Goal: Information Seeking & Learning: Learn about a topic

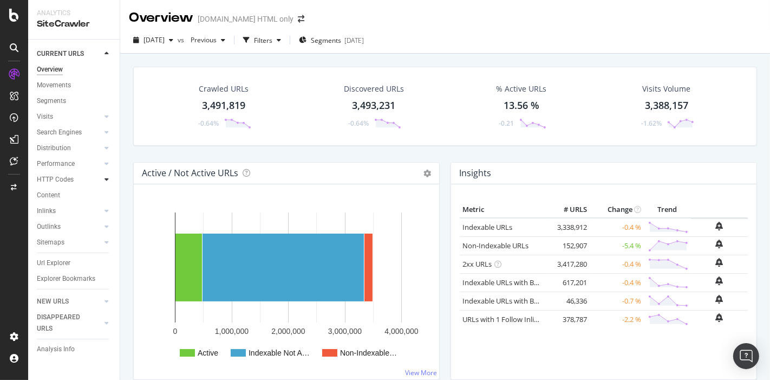
click at [108, 182] on icon at bounding box center [107, 179] width 4 height 6
click at [101, 120] on div at bounding box center [106, 116] width 11 height 11
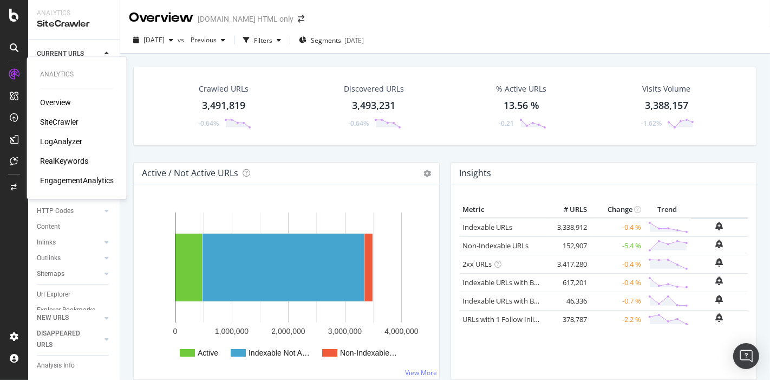
click at [78, 139] on div "LogAnalyzer" at bounding box center [61, 141] width 42 height 11
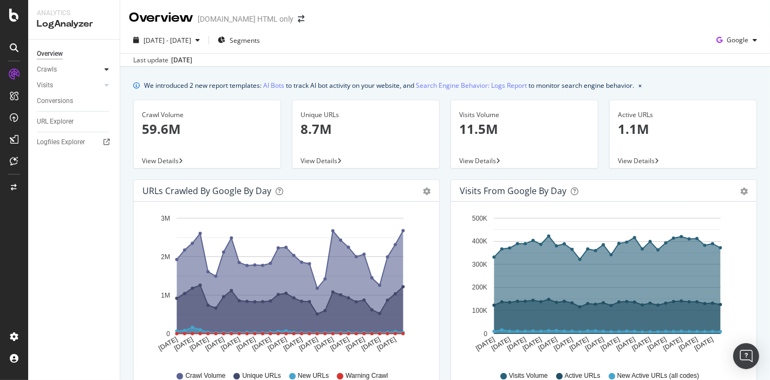
click at [103, 71] on div at bounding box center [106, 69] width 11 height 11
click at [83, 86] on div "Daily Distribution" at bounding box center [67, 85] width 50 height 11
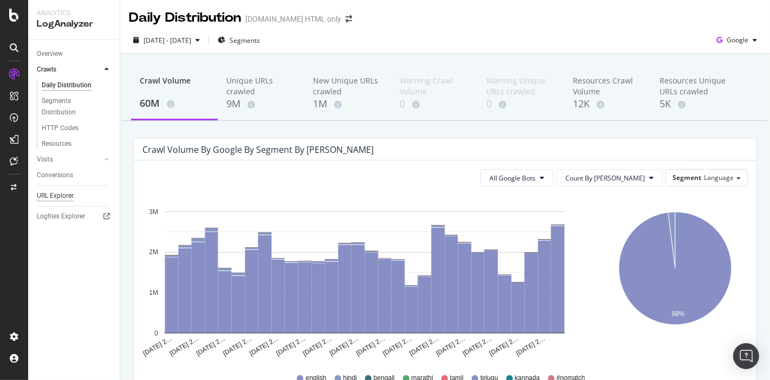
click at [60, 193] on div "URL Explorer" at bounding box center [55, 195] width 37 height 11
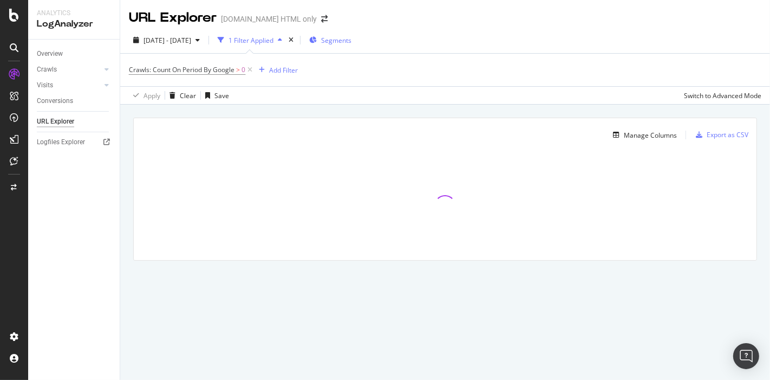
click at [352, 43] on span "Segments" at bounding box center [336, 40] width 30 height 9
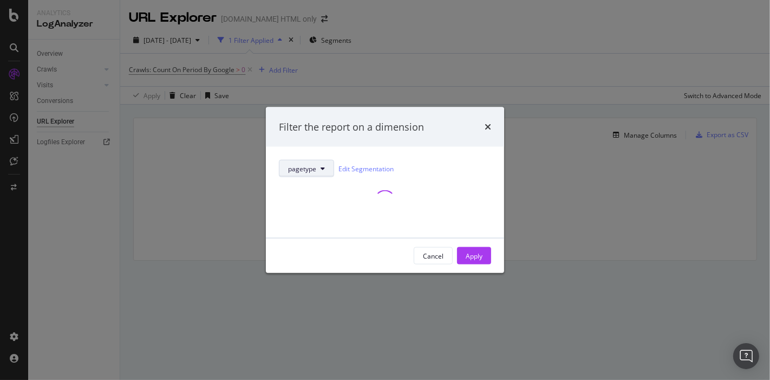
click at [303, 171] on span "pagetype" at bounding box center [302, 168] width 28 height 9
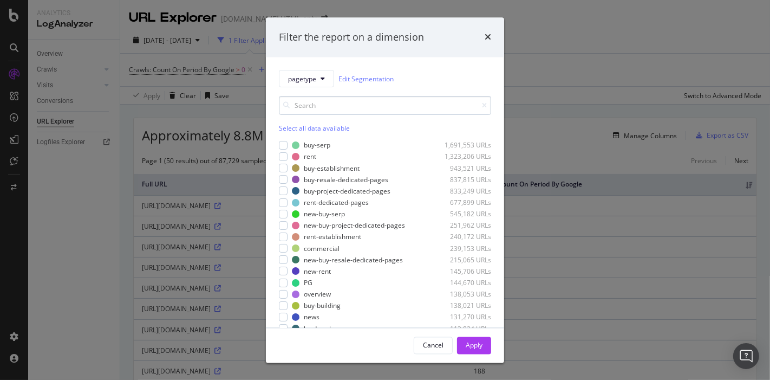
click at [360, 106] on input "modal" at bounding box center [385, 105] width 212 height 19
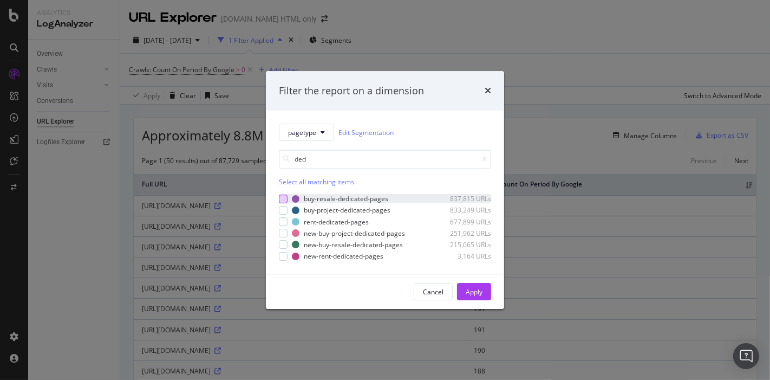
type input "ded"
click at [280, 201] on div "modal" at bounding box center [283, 198] width 9 height 9
click at [283, 226] on div "rent-dedicated-pages 677,899 URLs" at bounding box center [385, 221] width 212 height 9
click at [283, 248] on div "modal" at bounding box center [283, 244] width 9 height 9
click at [282, 256] on div "modal" at bounding box center [283, 256] width 9 height 9
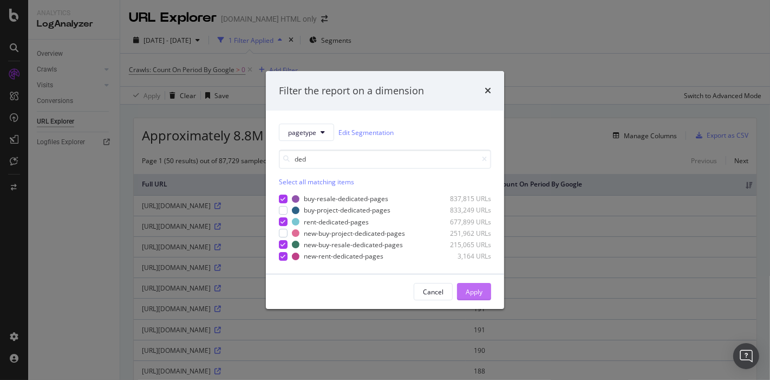
click at [471, 294] on div "Apply" at bounding box center [474, 291] width 17 height 9
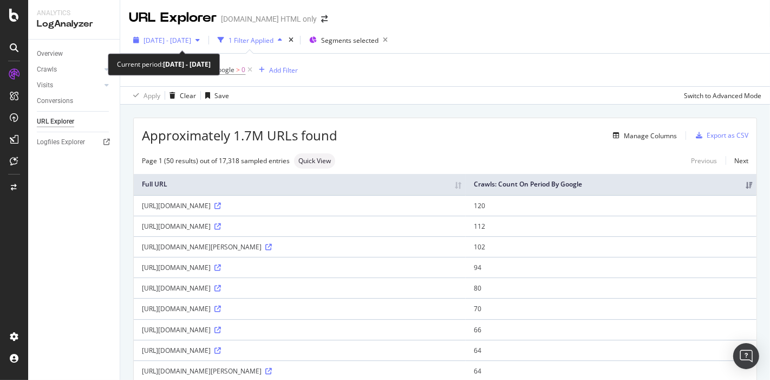
click at [185, 41] on span "2025 Aug. 16th - Sep. 14th" at bounding box center [168, 40] width 48 height 9
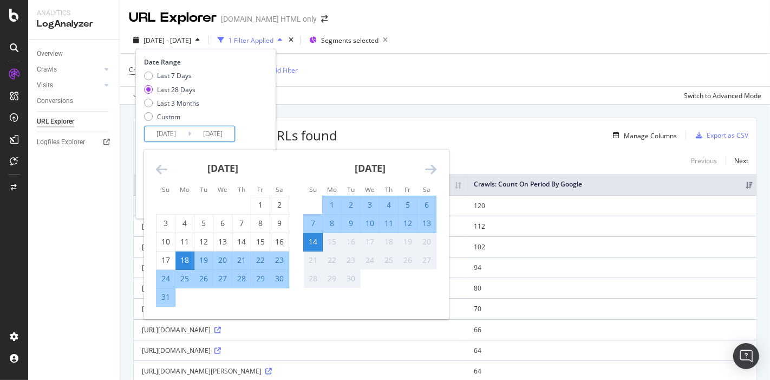
click at [173, 135] on input "[DATE]" at bounding box center [166, 133] width 43 height 15
click at [311, 220] on div "7" at bounding box center [313, 223] width 18 height 11
type input "2025/09/07"
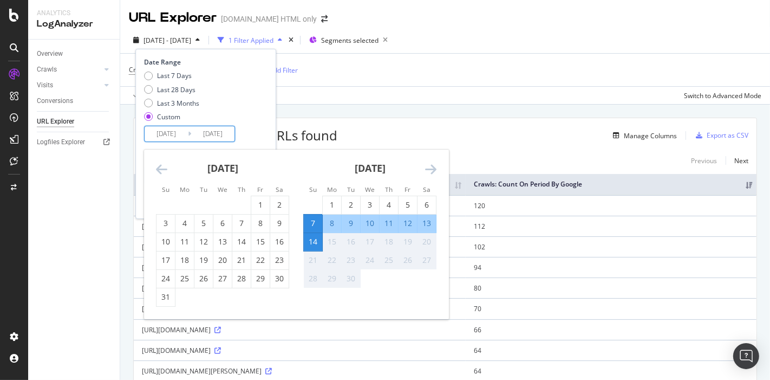
click at [422, 225] on div "13" at bounding box center [427, 223] width 18 height 11
type input "[DATE]"
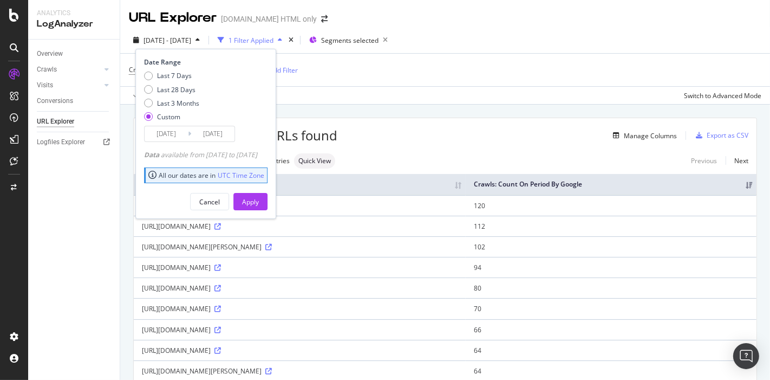
click at [168, 132] on input "2025/09/07" at bounding box center [166, 133] width 43 height 15
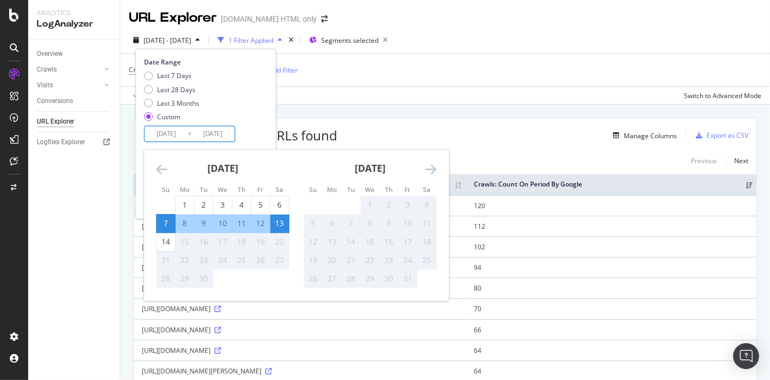
click at [265, 126] on div "Date Range Last 7 Days Last 28 Days Last 3 Months Custom 2025/09/07 Navigate fo…" at bounding box center [204, 99] width 121 height 84
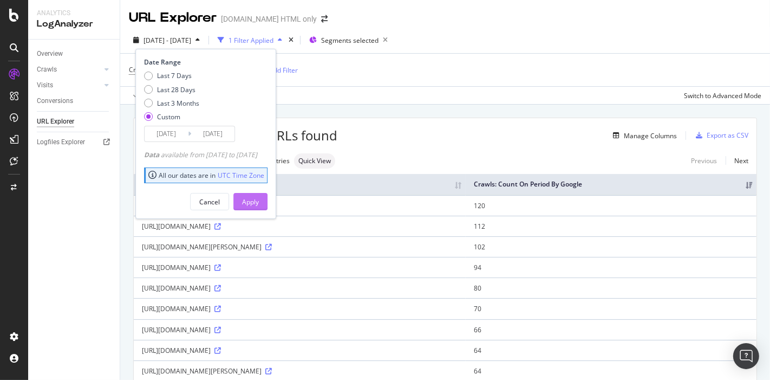
click at [268, 201] on button "Apply" at bounding box center [250, 201] width 34 height 17
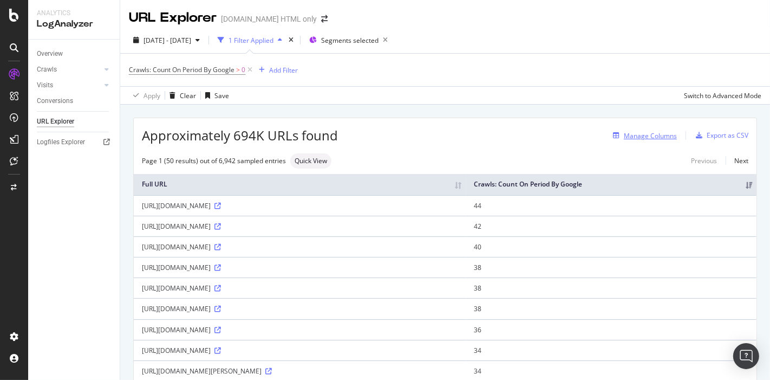
click at [635, 133] on div "Manage Columns" at bounding box center [650, 135] width 53 height 9
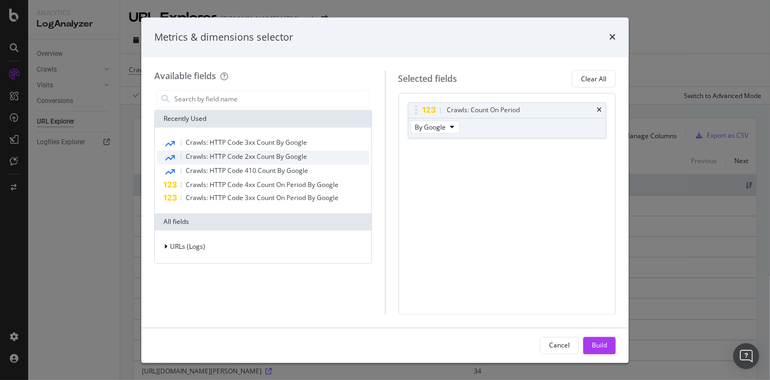
click at [260, 157] on span "Crawls: HTTP Code 2xx Count By Google" at bounding box center [246, 156] width 121 height 9
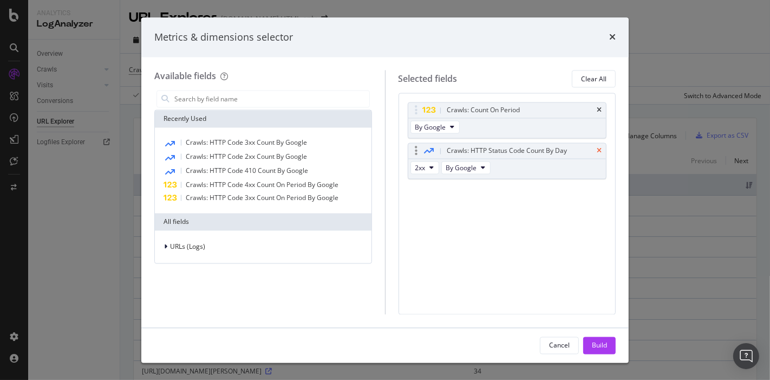
click at [597, 148] on icon "times" at bounding box center [599, 151] width 5 height 6
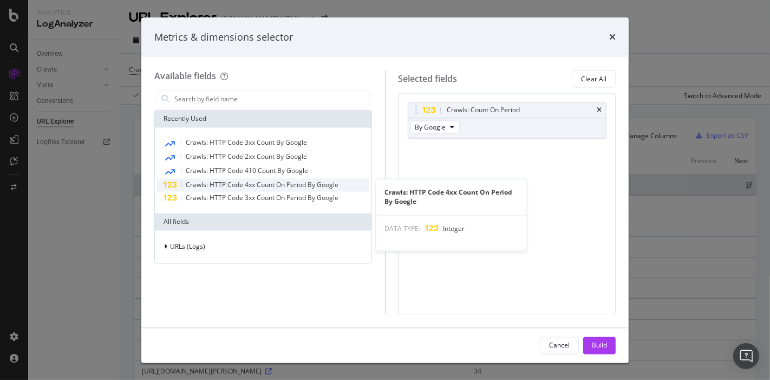
click at [266, 185] on span "Crawls: HTTP Code 4xx Count On Period By Google" at bounding box center [262, 184] width 153 height 9
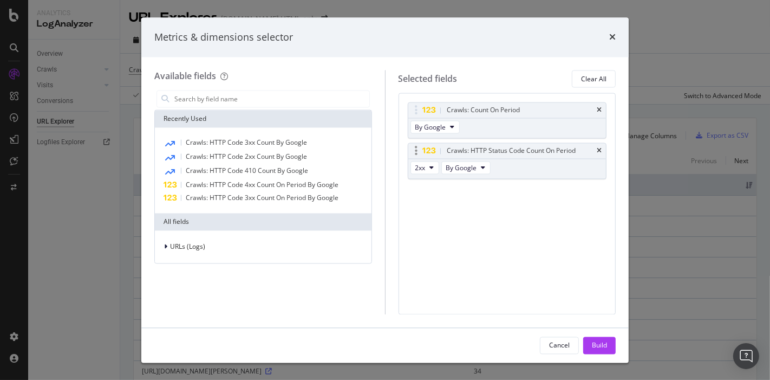
click at [421, 159] on div "modal" at bounding box center [507, 159] width 198 height 1
click at [423, 165] on span "2xx" at bounding box center [420, 167] width 10 height 9
click at [420, 211] on span "3xx" at bounding box center [433, 206] width 29 height 10
click at [419, 170] on span "3xx" at bounding box center [420, 167] width 10 height 9
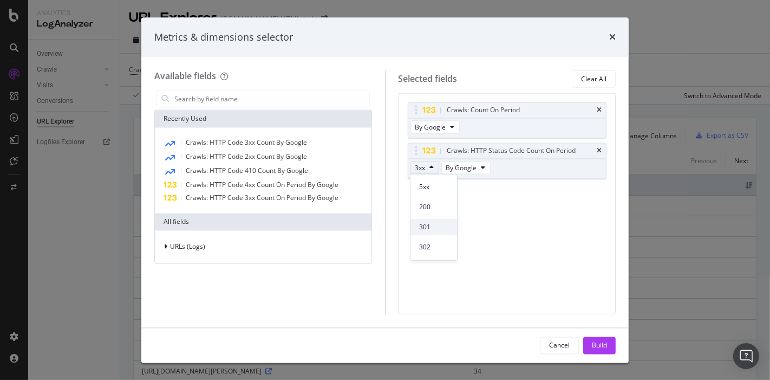
click at [422, 224] on span "301" at bounding box center [433, 227] width 29 height 10
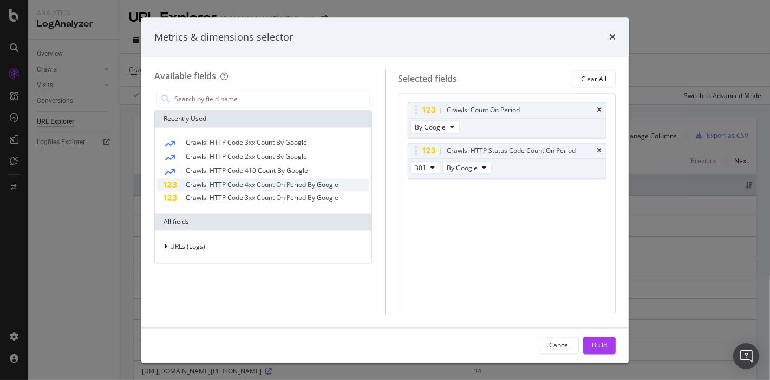
click at [239, 181] on span "Crawls: HTTP Code 4xx Count On Period By Google" at bounding box center [262, 184] width 153 height 9
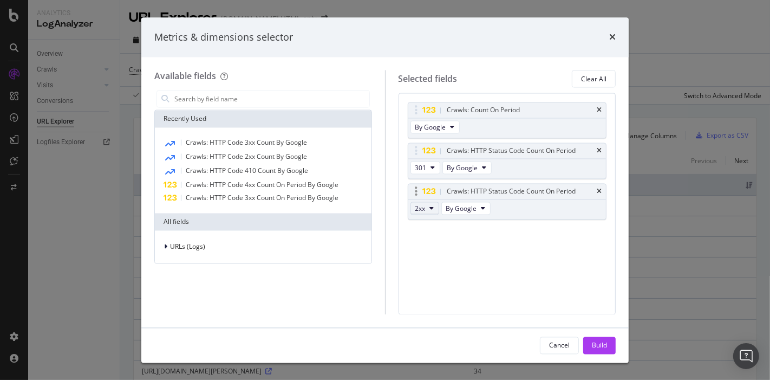
click at [417, 206] on span "2xx" at bounding box center [420, 208] width 10 height 9
click at [427, 248] on span "410" at bounding box center [433, 247] width 29 height 10
click at [588, 342] on button "Build" at bounding box center [599, 344] width 32 height 17
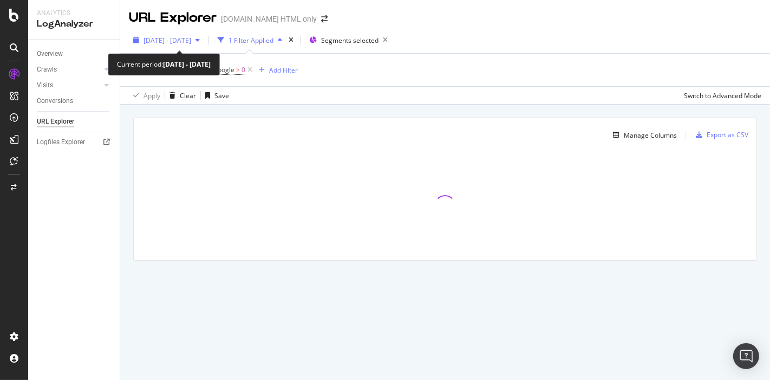
click at [172, 39] on span "2025 Sep. 7th - Sep. 13th" at bounding box center [168, 40] width 48 height 9
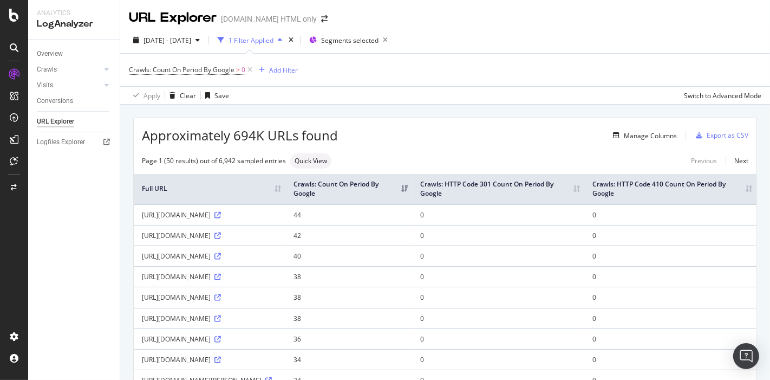
click at [434, 118] on div "Approximately 694K URLs found Manage Columns Export as CSV" at bounding box center [445, 131] width 623 height 27
click at [707, 135] on div "Export as CSV" at bounding box center [728, 135] width 42 height 9
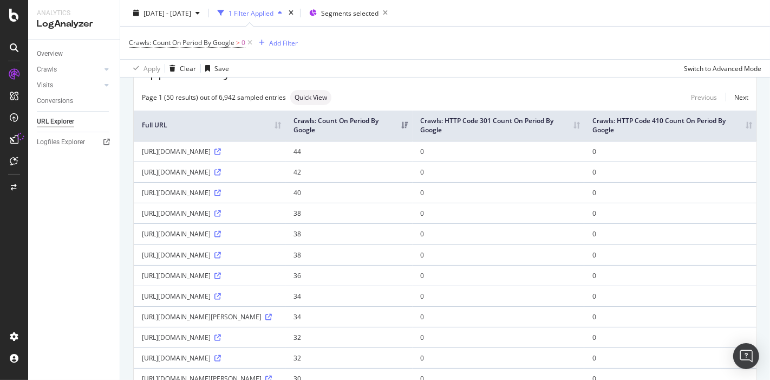
scroll to position [60, 0]
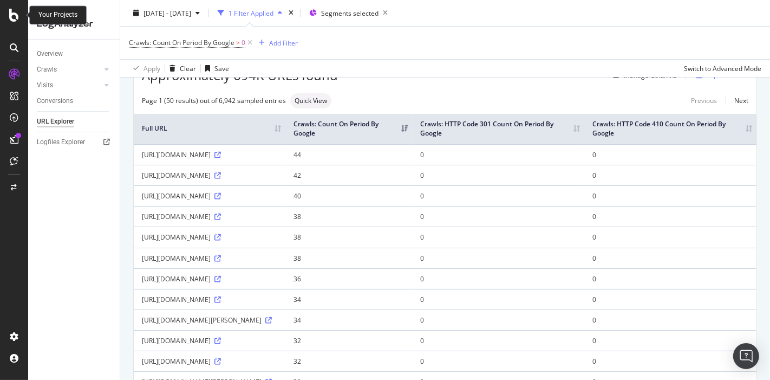
click at [12, 18] on icon at bounding box center [14, 15] width 10 height 13
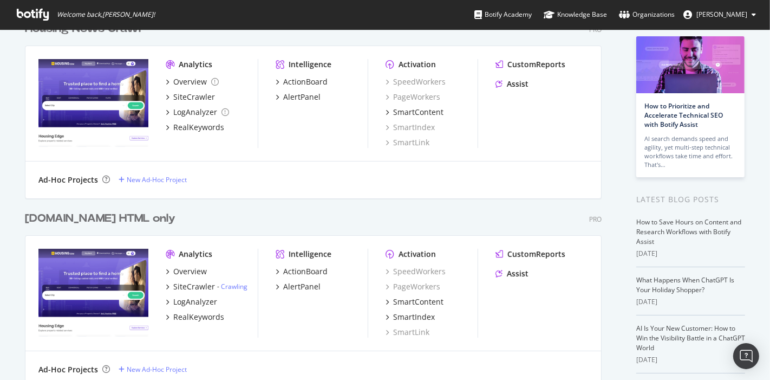
scroll to position [180, 0]
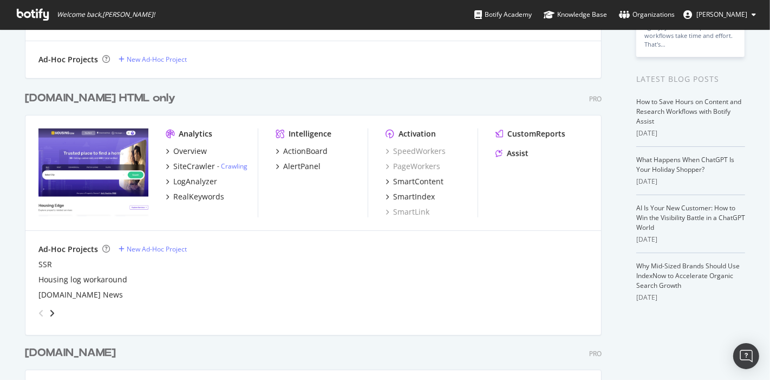
click at [186, 174] on div "Overview SiteCrawler - Crawling LogAnalyzer RealKeywords" at bounding box center [212, 174] width 92 height 56
click at [184, 180] on div "LogAnalyzer" at bounding box center [195, 181] width 44 height 11
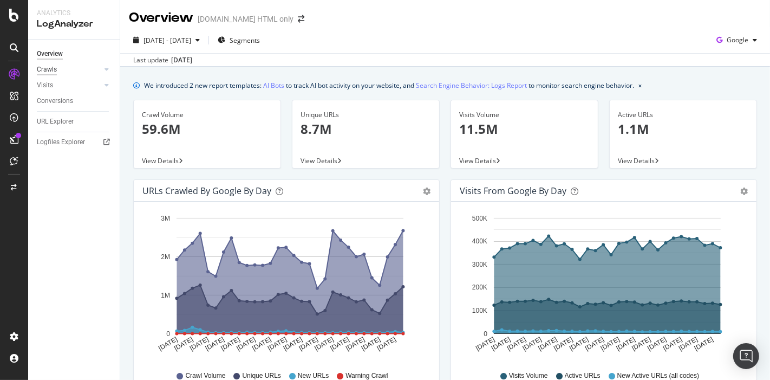
click at [49, 69] on div "Crawls" at bounding box center [47, 69] width 20 height 11
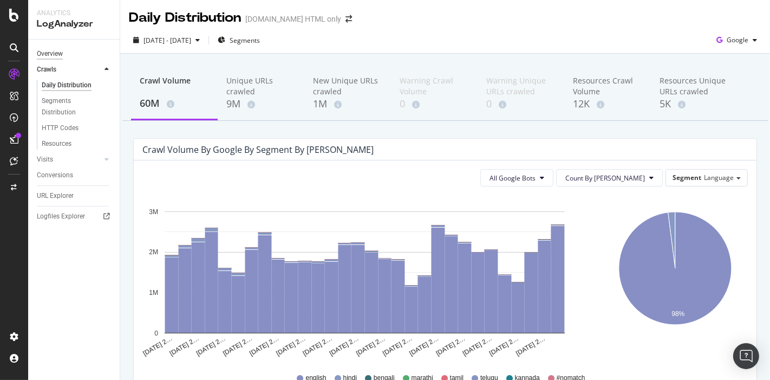
click at [57, 52] on div "Overview" at bounding box center [50, 53] width 26 height 11
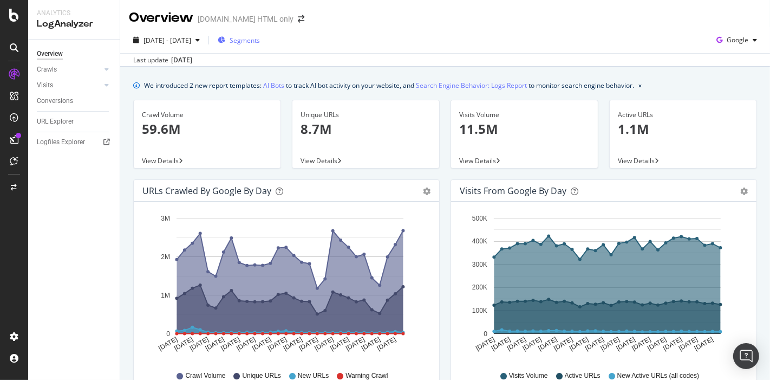
click at [259, 38] on div "Segments" at bounding box center [239, 40] width 42 height 9
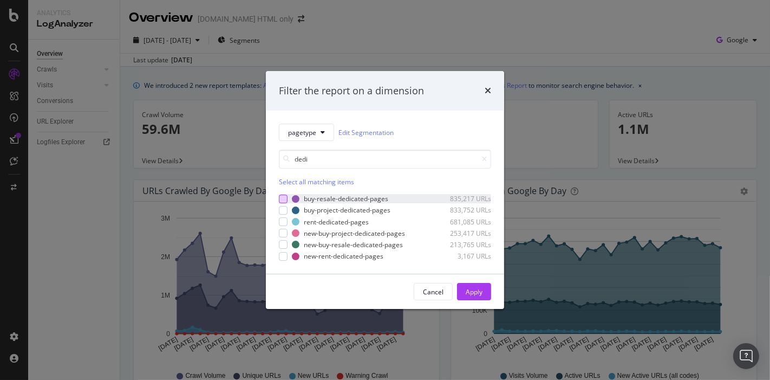
type input "dedi"
click at [285, 200] on div "modal" at bounding box center [283, 198] width 9 height 9
click at [284, 220] on div "modal" at bounding box center [283, 221] width 9 height 9
click at [288, 244] on div "new-buy-resale-dedicated-pages 213,765 URLs" at bounding box center [385, 244] width 212 height 9
click at [288, 256] on div "new-rent-dedicated-pages 3,167 URLs" at bounding box center [385, 255] width 212 height 9
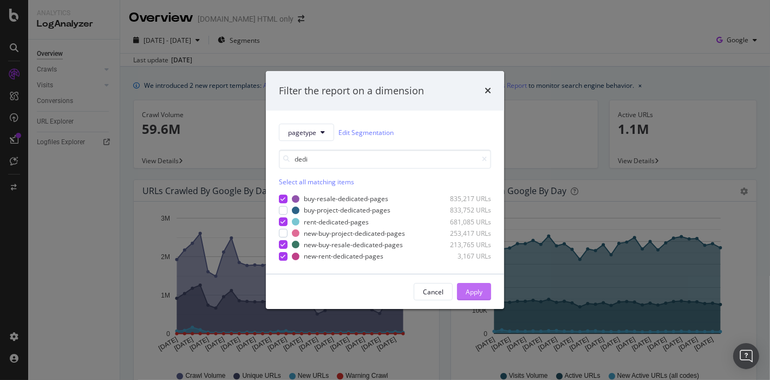
click at [488, 295] on button "Apply" at bounding box center [474, 291] width 34 height 17
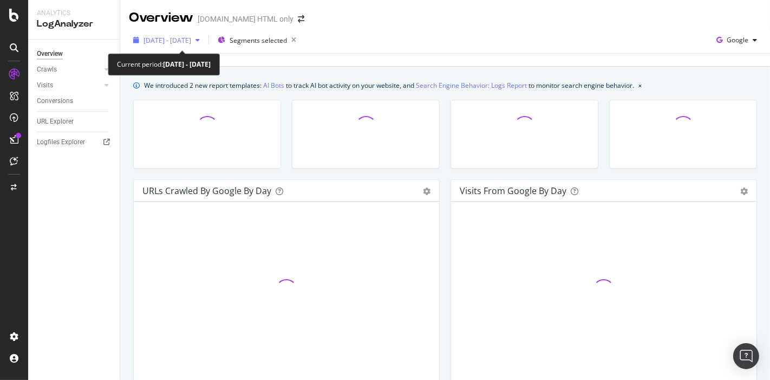
click at [173, 41] on span "2025 Aug. 16th - Sep. 14th" at bounding box center [168, 40] width 48 height 9
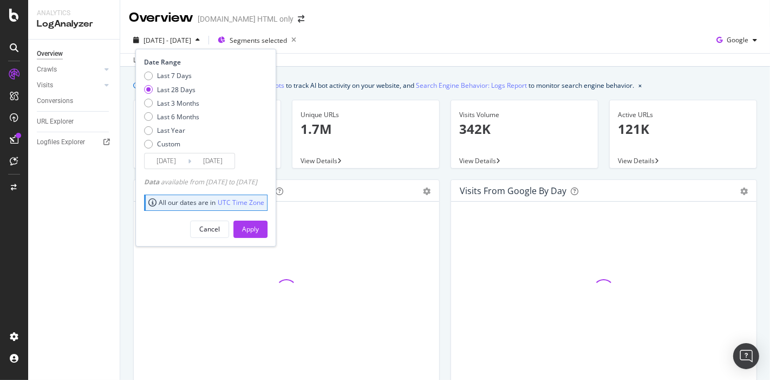
drag, startPoint x: 151, startPoint y: 103, endPoint x: 172, endPoint y: 121, distance: 27.7
click at [150, 103] on div "Last 3 Months" at bounding box center [148, 103] width 9 height 9
type input "2025/06/15"
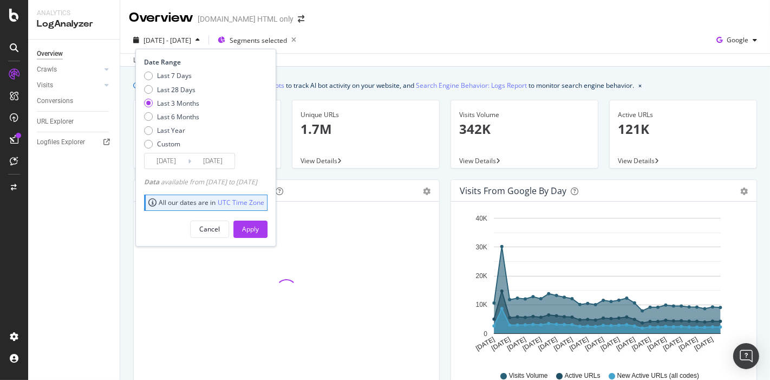
click at [164, 162] on input "2025/06/15" at bounding box center [166, 160] width 43 height 15
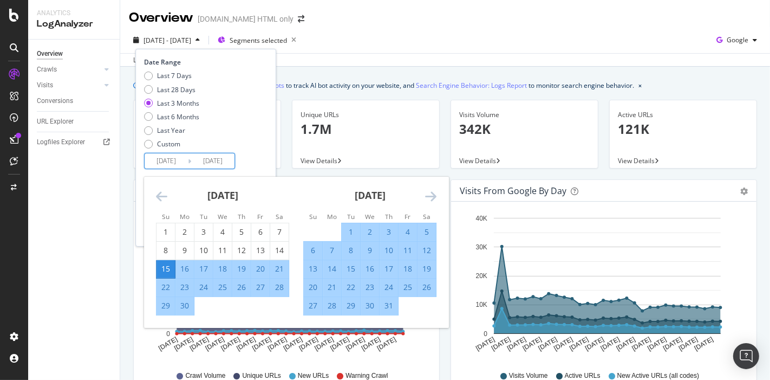
click at [367, 42] on div "2025 Aug. 16th - Sep. 14th Segments selected Date Range Last 7 Days Last 28 Day…" at bounding box center [445, 42] width 650 height 22
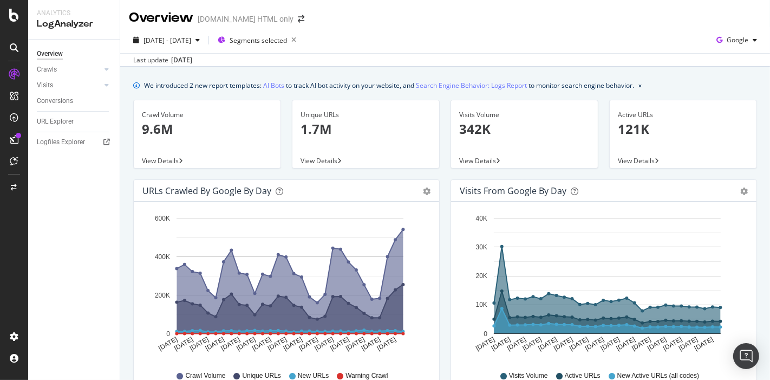
scroll to position [60, 0]
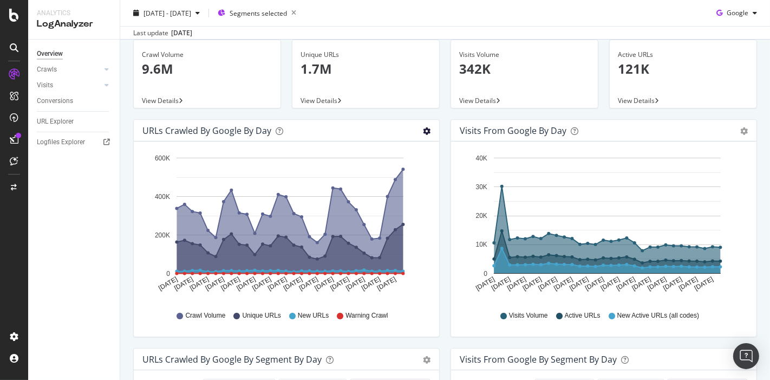
click at [423, 131] on icon "gear" at bounding box center [427, 131] width 8 height 8
click at [381, 172] on span "Table" at bounding box center [395, 172] width 87 height 15
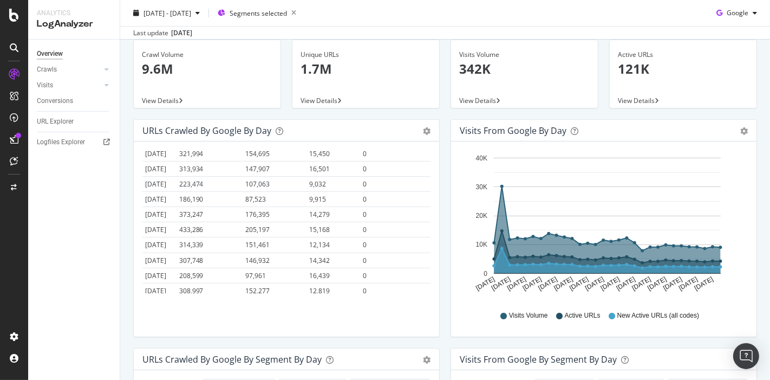
scroll to position [0, 0]
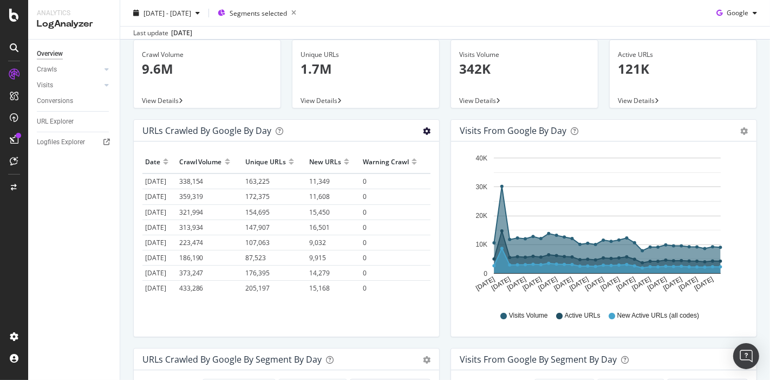
click at [423, 131] on icon "gear" at bounding box center [427, 131] width 8 height 8
click at [378, 143] on link "Area" at bounding box center [395, 152] width 87 height 20
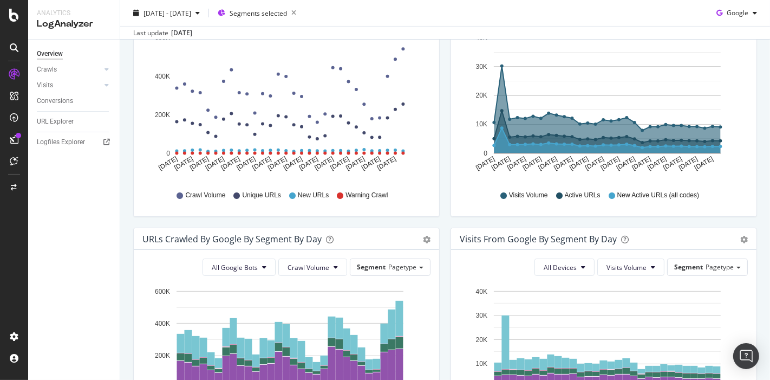
scroll to position [240, 0]
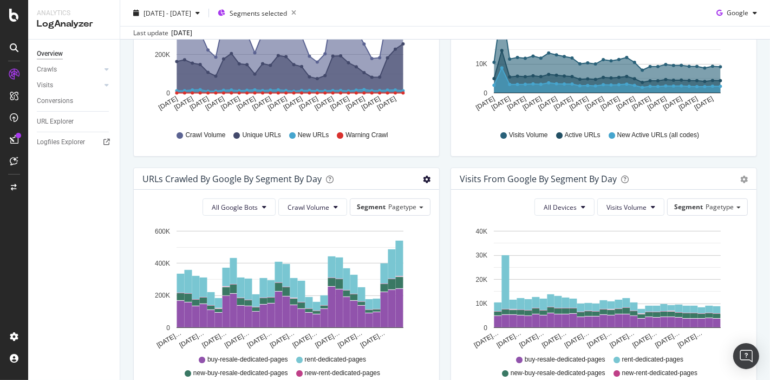
click at [425, 177] on icon "gear" at bounding box center [427, 179] width 8 height 8
click at [379, 219] on span "Table" at bounding box center [395, 220] width 87 height 15
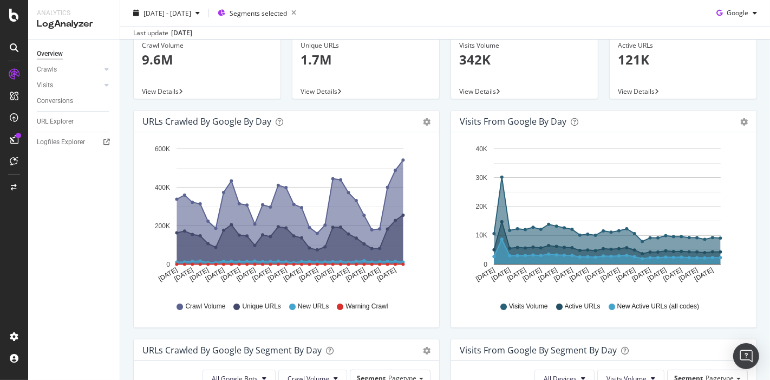
scroll to position [120, 0]
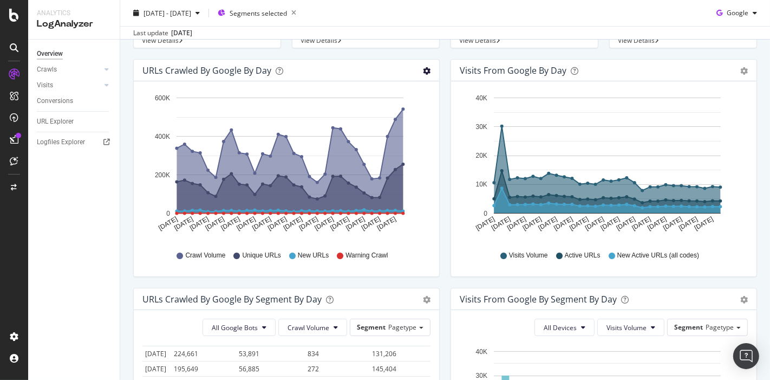
click at [423, 69] on icon "gear" at bounding box center [427, 71] width 8 height 8
click at [374, 108] on span "Table" at bounding box center [395, 112] width 87 height 15
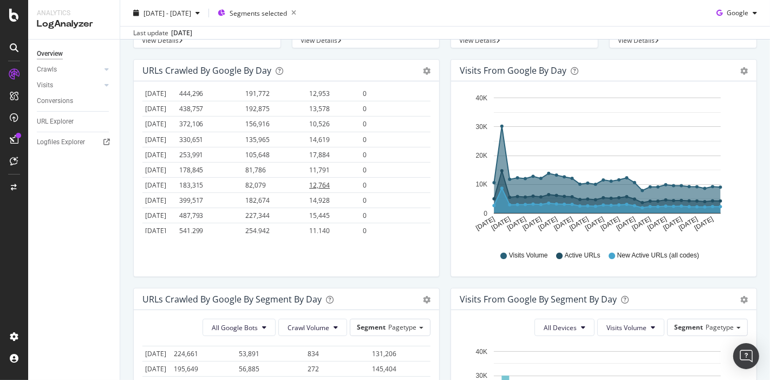
scroll to position [0, 0]
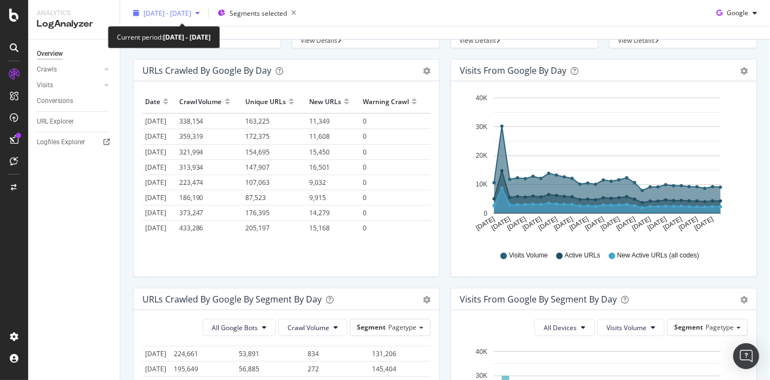
click at [191, 16] on span "2025 Aug. 16th - Sep. 14th" at bounding box center [168, 12] width 48 height 9
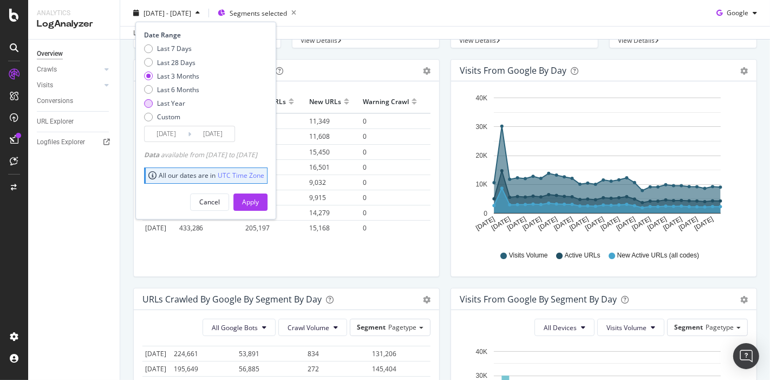
drag, startPoint x: 264, startPoint y: 197, endPoint x: 154, endPoint y: 105, distance: 143.8
click at [154, 105] on div "Date Range Last 7 Days Last 28 Days Last 3 Months Last 6 Months Last Year Custo…" at bounding box center [205, 120] width 141 height 197
click at [150, 110] on div "Last 7 Days Last 28 Days Last 3 Months Last 6 Months Last Year Custom" at bounding box center [171, 85] width 55 height 82
click at [152, 115] on div "Custom" at bounding box center [148, 116] width 9 height 9
click at [161, 75] on div "Last 3 Months" at bounding box center [178, 75] width 42 height 9
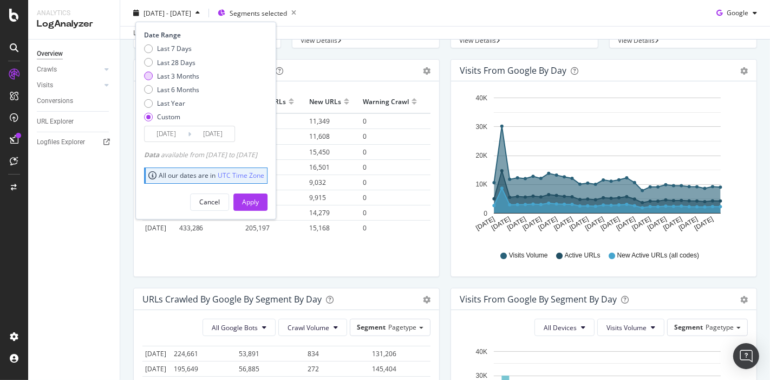
type input "2025/06/15"
click at [253, 199] on button "Apply" at bounding box center [250, 201] width 34 height 17
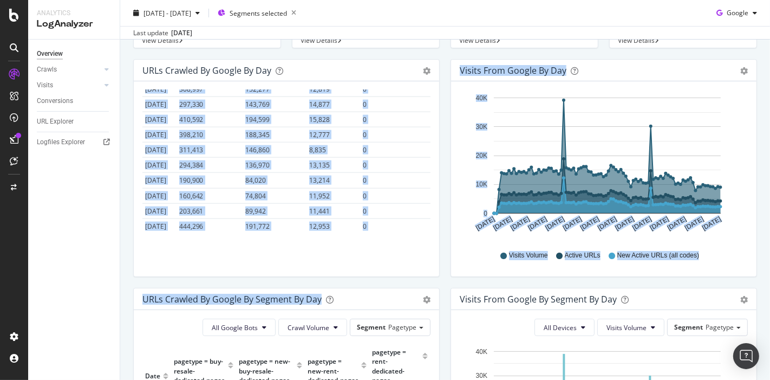
scroll to position [1268, 0]
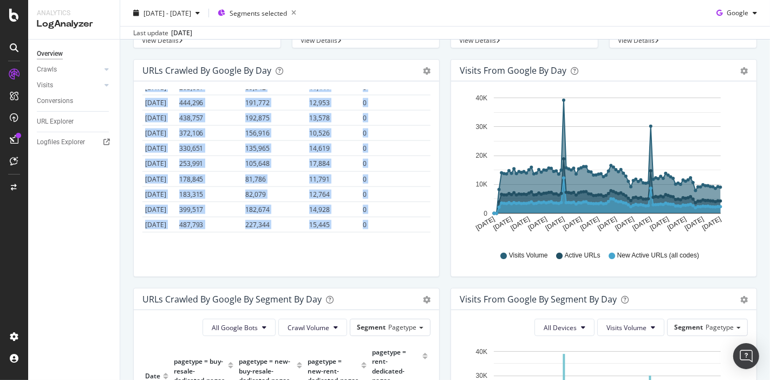
drag, startPoint x: 146, startPoint y: 100, endPoint x: 404, endPoint y: 226, distance: 286.6
copy table "Date Crawl Volume Unique URLs New URLs Warning Crawl 2025-06-15 0 0 0 0 2025-06…"
click at [128, 203] on div "URLs Crawled by Google by day Area Table Hold CTRL while clicking to filter the…" at bounding box center [286, 173] width 317 height 229
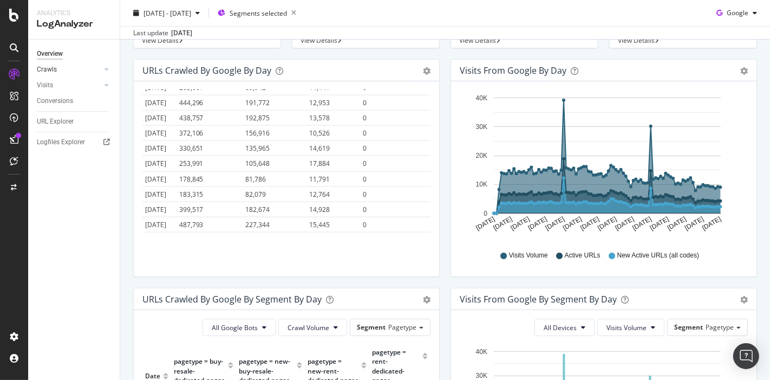
click at [73, 69] on link "Crawls" at bounding box center [69, 69] width 64 height 11
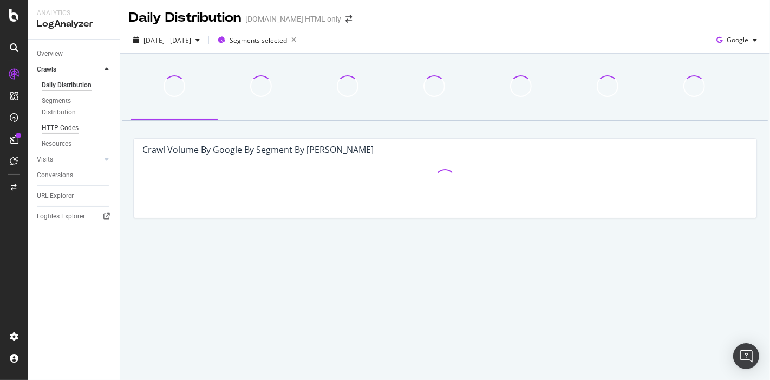
click at [53, 131] on div "HTTP Codes" at bounding box center [60, 127] width 37 height 11
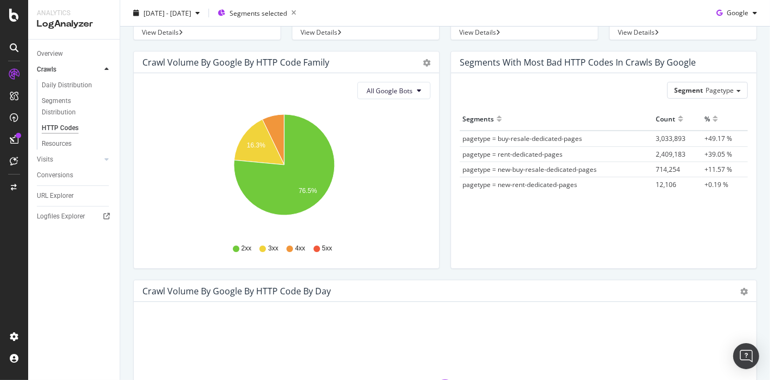
scroll to position [301, 0]
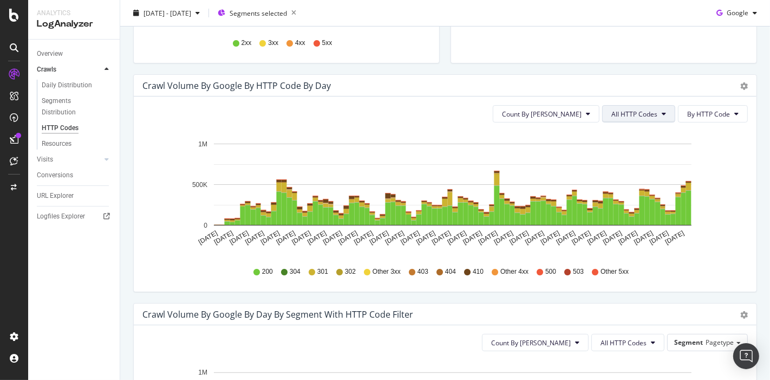
click at [639, 109] on span "All HTTP Codes" at bounding box center [634, 113] width 46 height 9
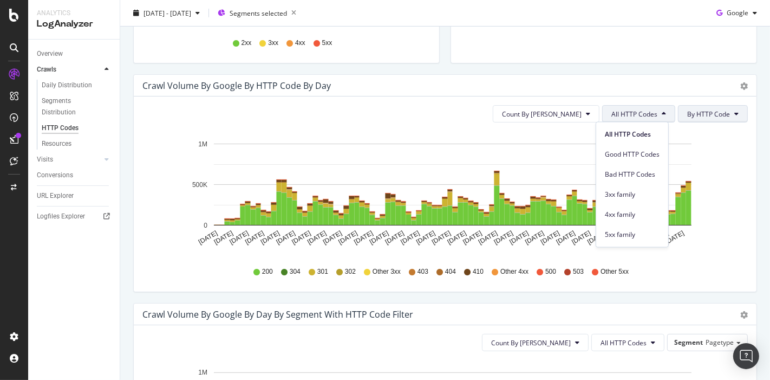
click at [693, 111] on span "By HTTP Code" at bounding box center [708, 113] width 43 height 9
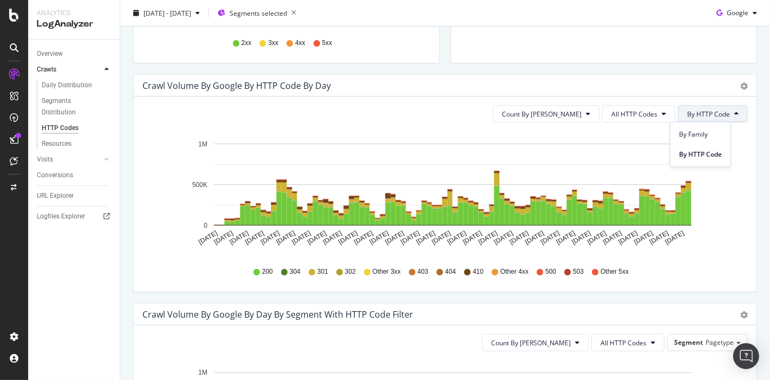
click at [383, 125] on div "Count By Day All HTTP Codes By HTTP Code Hold CTRL while clicking to filter the…" at bounding box center [445, 193] width 623 height 195
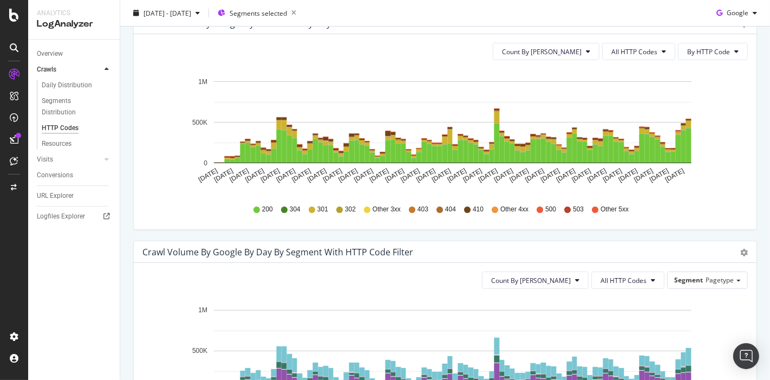
scroll to position [361, 0]
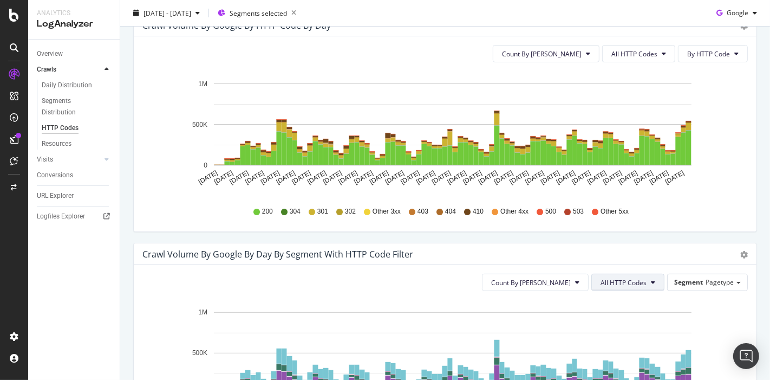
click at [608, 278] on span "All HTTP Codes" at bounding box center [624, 282] width 46 height 9
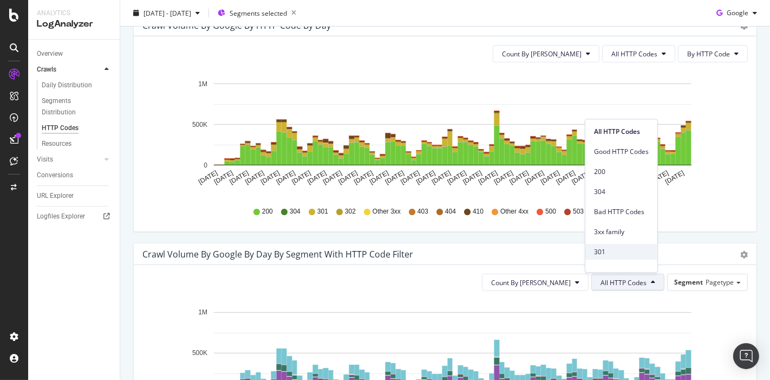
click at [611, 252] on span "301" at bounding box center [621, 252] width 55 height 10
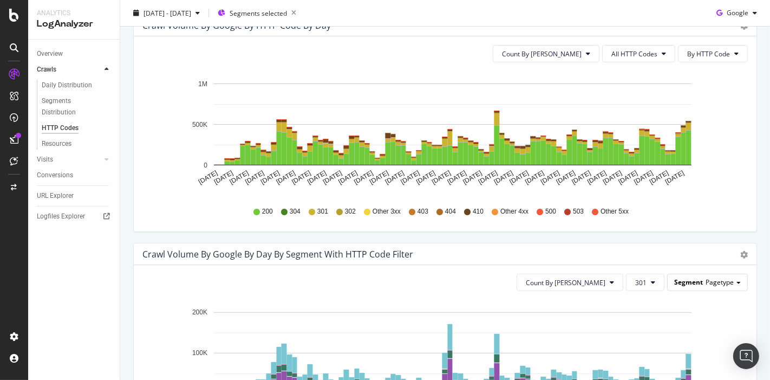
click at [680, 287] on div "Segment Pagetype" at bounding box center [708, 282] width 80 height 16
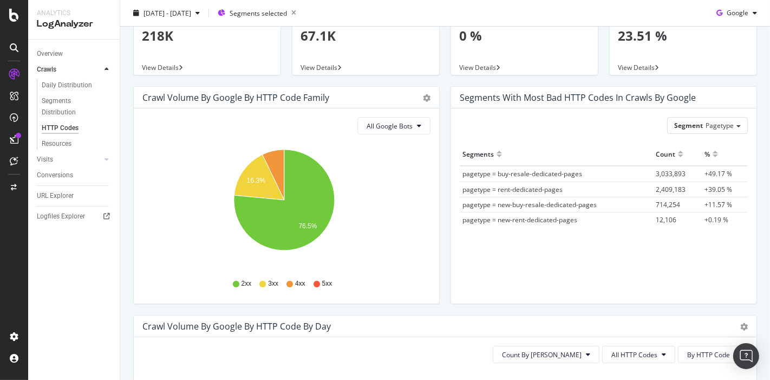
scroll to position [421, 0]
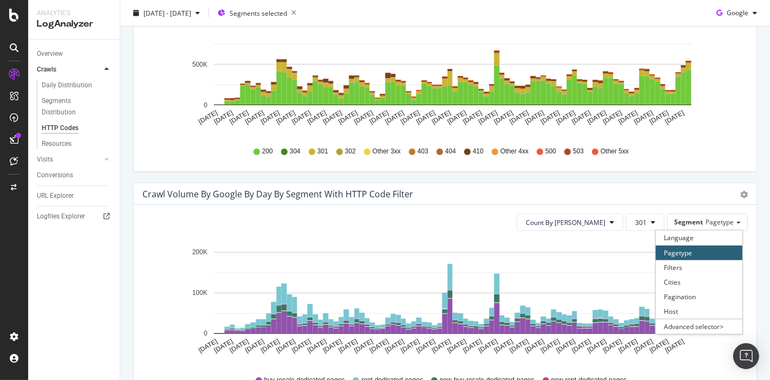
click at [460, 208] on div "Count By Day 301 Segment Pagetype Language Pagetype Filters Cities Pagination H…" at bounding box center [445, 302] width 623 height 195
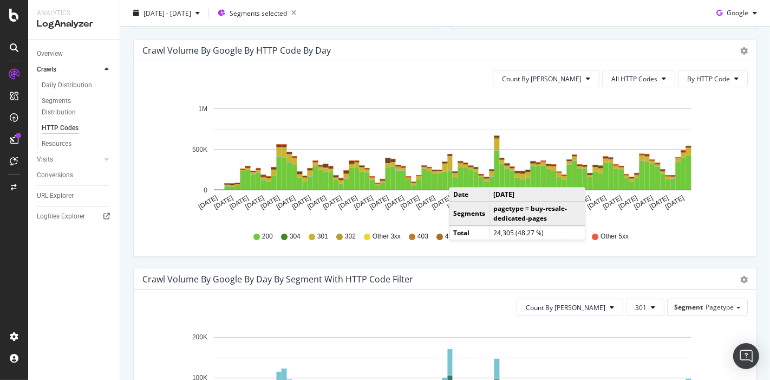
scroll to position [301, 0]
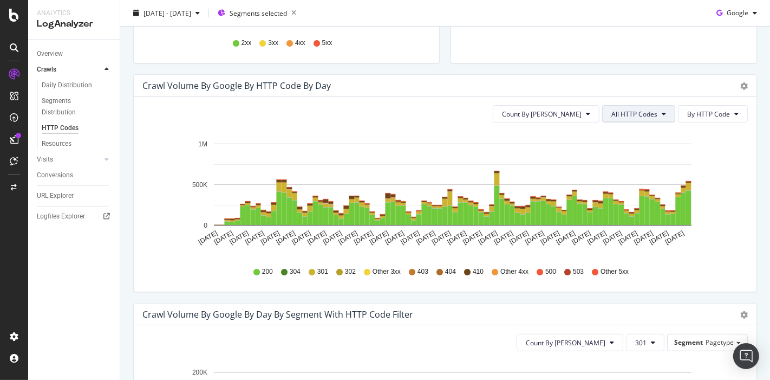
click at [611, 114] on span "All HTTP Codes" at bounding box center [634, 113] width 46 height 9
click at [740, 82] on icon "gear" at bounding box center [744, 86] width 8 height 8
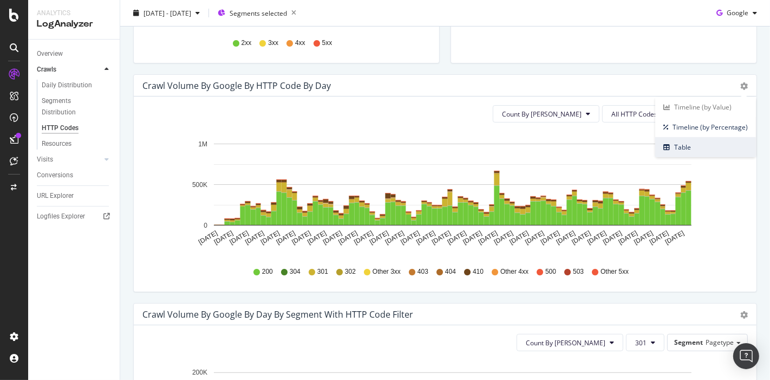
click at [683, 137] on link "Table" at bounding box center [705, 147] width 101 height 20
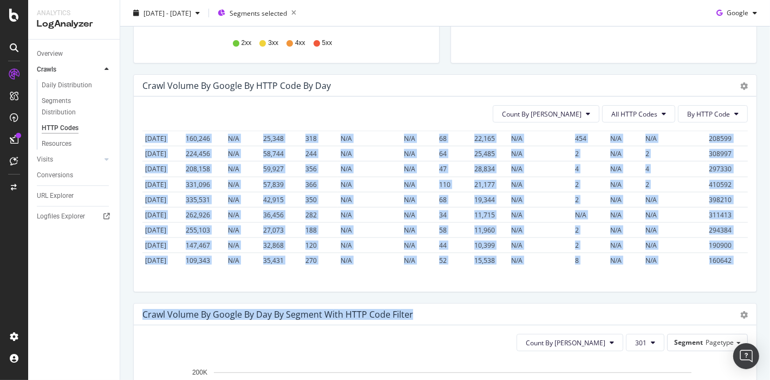
scroll to position [1247, 0]
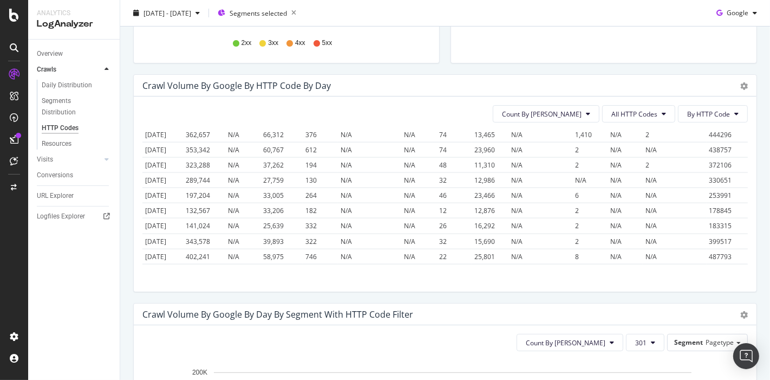
drag, startPoint x: 145, startPoint y: 141, endPoint x: 738, endPoint y: 266, distance: 605.7
click at [738, 266] on div "Count By Day All HTTP Codes By HTTP Code Hold CTRL while clicking to filter the…" at bounding box center [445, 193] width 623 height 195
copy thead
click at [123, 201] on div "Avg Good By Day 218K View Details Avg Bad By Day 67.1K View Details 304 Crawl B…" at bounding box center [445, 286] width 650 height 1066
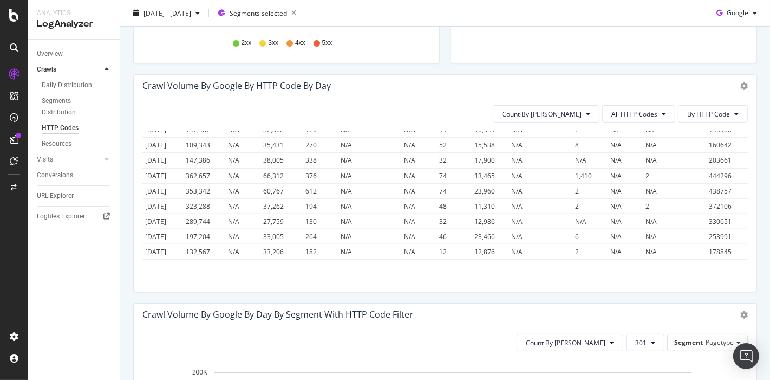
scroll to position [1187, 0]
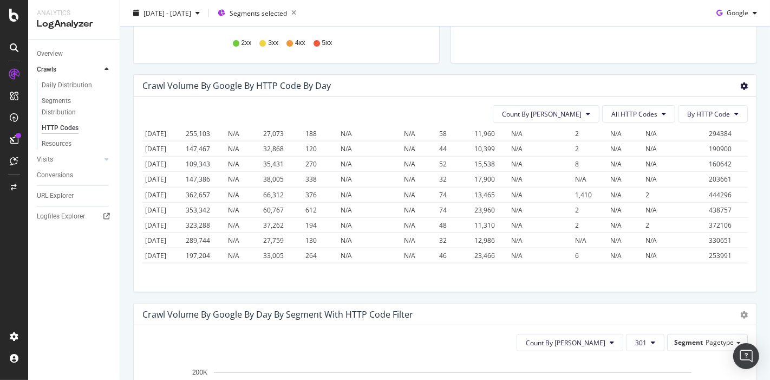
click at [740, 86] on icon "gear" at bounding box center [744, 86] width 8 height 8
click at [689, 112] on span "Timeline (by Value)" at bounding box center [705, 107] width 101 height 15
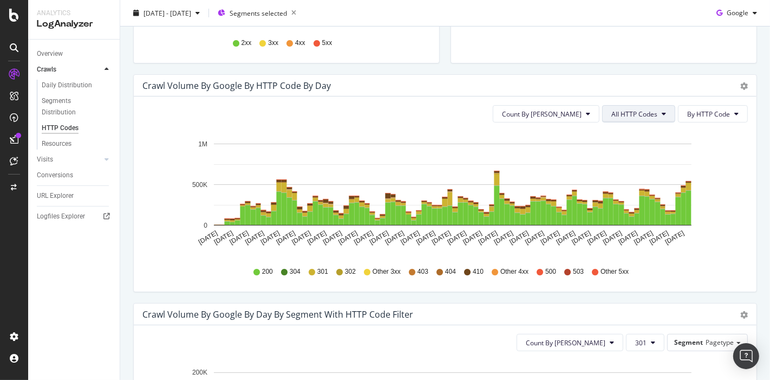
click at [635, 113] on span "All HTTP Codes" at bounding box center [634, 113] width 46 height 9
click at [690, 121] on button "By HTTP Code" at bounding box center [713, 113] width 70 height 17
click at [639, 109] on span "All HTTP Codes" at bounding box center [634, 113] width 46 height 9
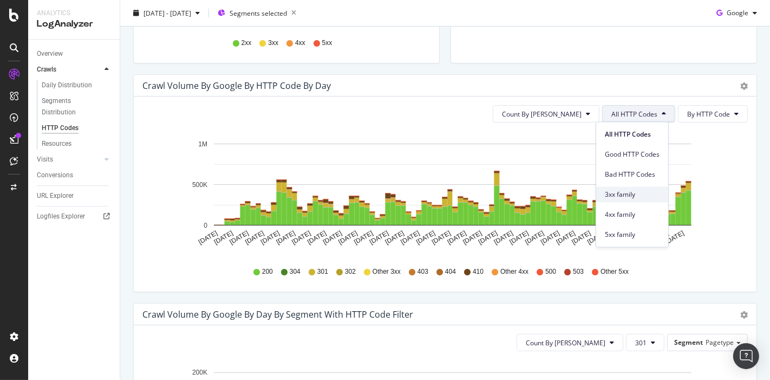
click at [625, 197] on span "3xx family" at bounding box center [632, 195] width 55 height 10
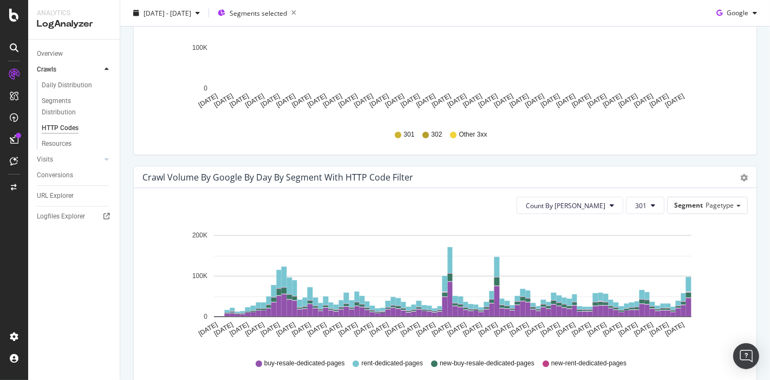
scroll to position [421, 0]
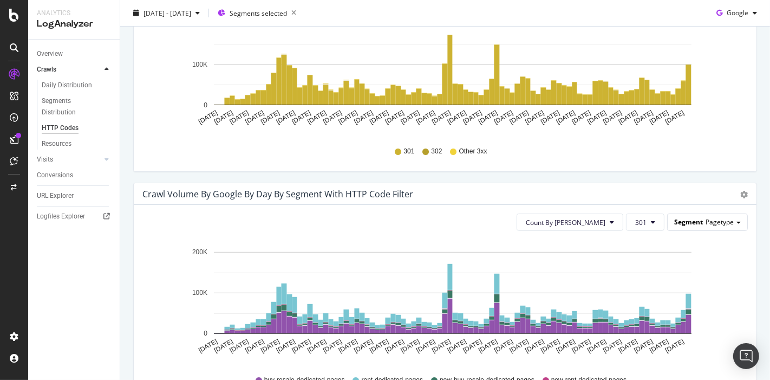
click at [721, 227] on div "Segment Pagetype" at bounding box center [708, 222] width 80 height 16
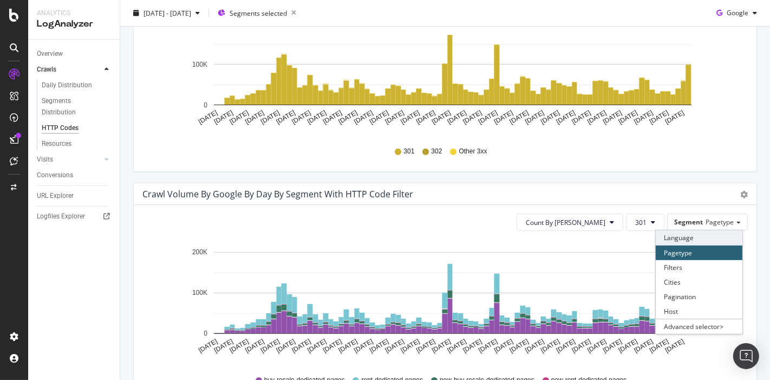
click at [701, 232] on div "Language" at bounding box center [699, 237] width 87 height 15
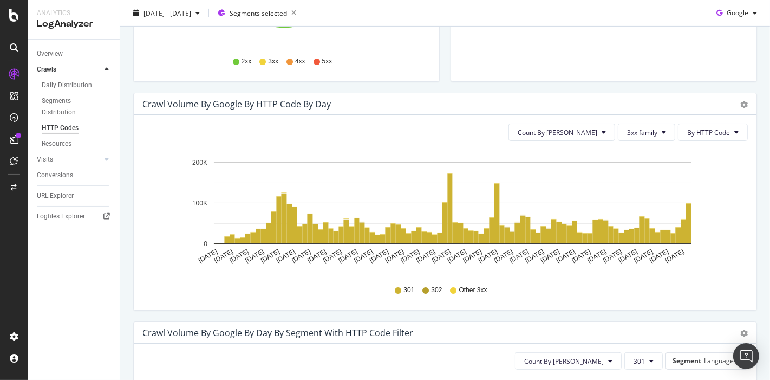
scroll to position [240, 0]
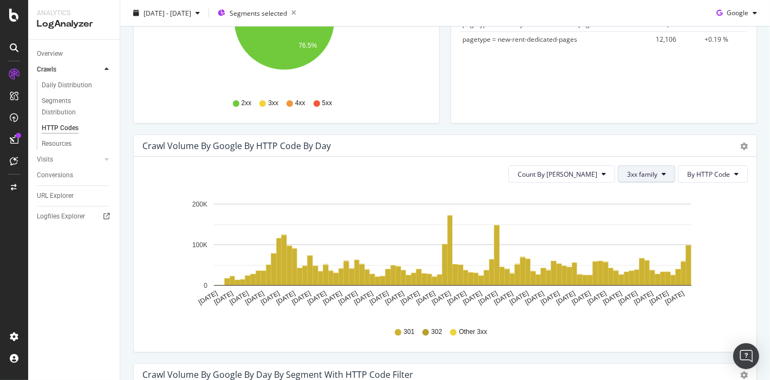
click at [646, 166] on button "3xx family" at bounding box center [646, 173] width 57 height 17
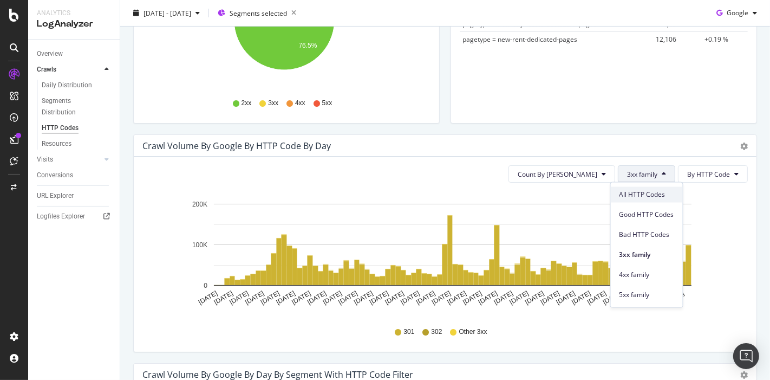
click at [641, 187] on div "All HTTP Codes" at bounding box center [647, 195] width 72 height 16
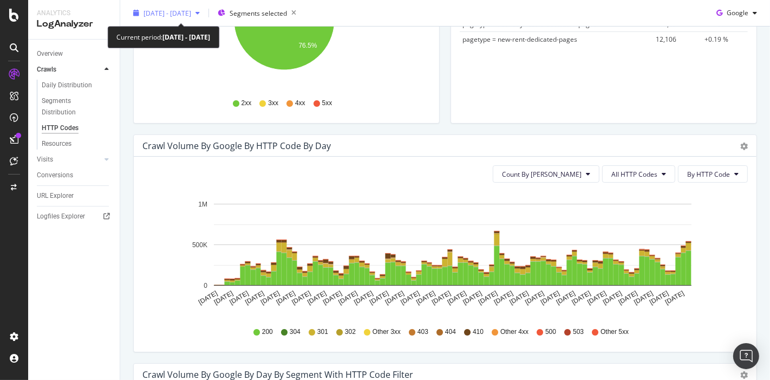
click at [188, 16] on span "2025 Jun. 15th - Sep. 14th" at bounding box center [168, 12] width 48 height 9
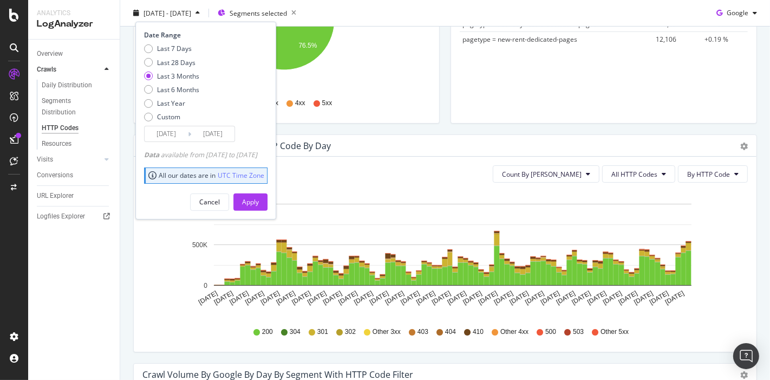
click at [164, 127] on input "2025/06/15" at bounding box center [166, 133] width 43 height 15
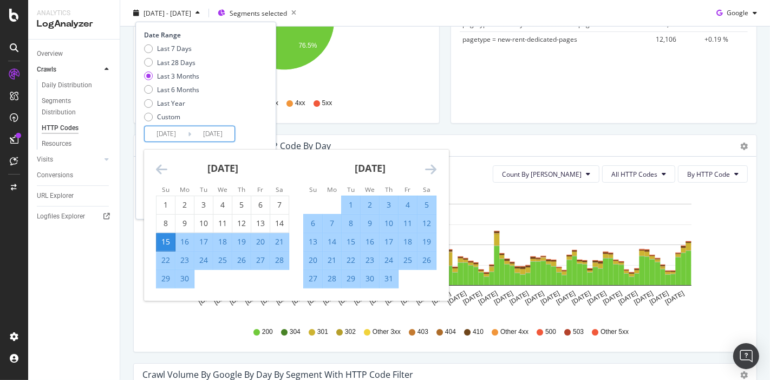
click at [154, 168] on div "June 2025 1 2 3 4 5 6 7 8 9 10 11 12 13 14 15 16 17 18 19 20 21 22 23 24 25 26 …" at bounding box center [222, 218] width 147 height 139
click at [157, 167] on icon "Move backward to switch to the previous month." at bounding box center [161, 168] width 11 height 13
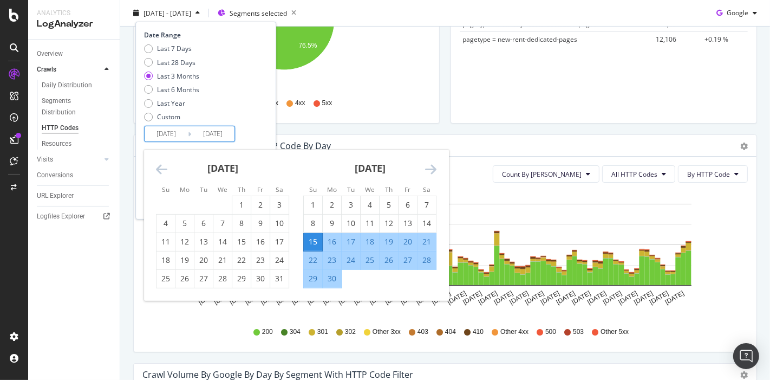
click at [157, 167] on icon "Move backward to switch to the previous month." at bounding box center [161, 168] width 11 height 13
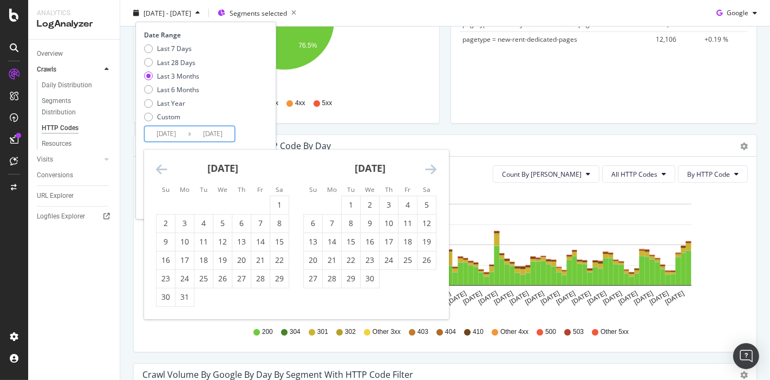
click at [157, 167] on icon "Move backward to switch to the previous month." at bounding box center [161, 168] width 11 height 13
click at [276, 199] on div "1" at bounding box center [279, 204] width 18 height 11
type input "[DATE]"
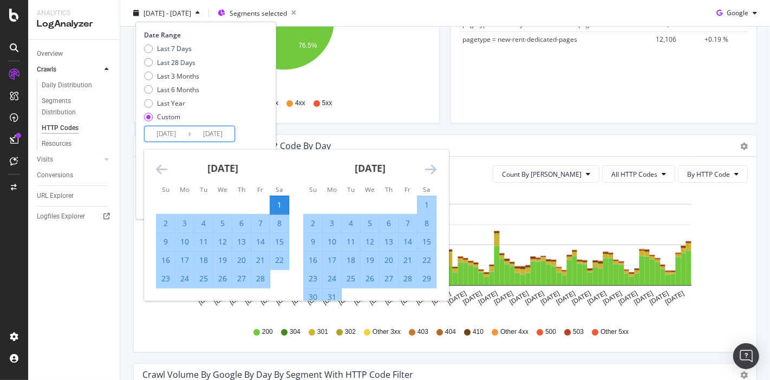
click at [422, 167] on div "March 2025" at bounding box center [369, 172] width 133 height 46
click at [432, 168] on icon "Move forward to switch to the next month." at bounding box center [430, 168] width 11 height 13
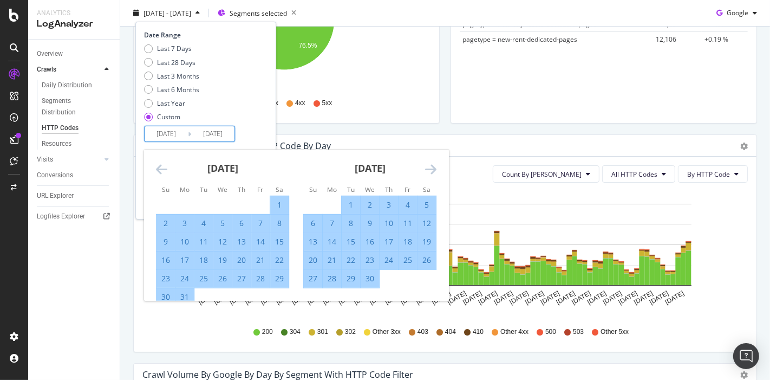
click at [432, 168] on icon "Move forward to switch to the next month." at bounding box center [430, 168] width 11 height 13
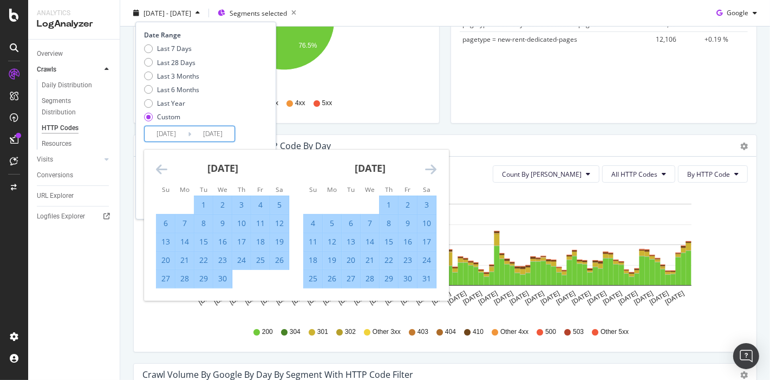
click at [432, 168] on icon "Move forward to switch to the next month." at bounding box center [430, 168] width 11 height 13
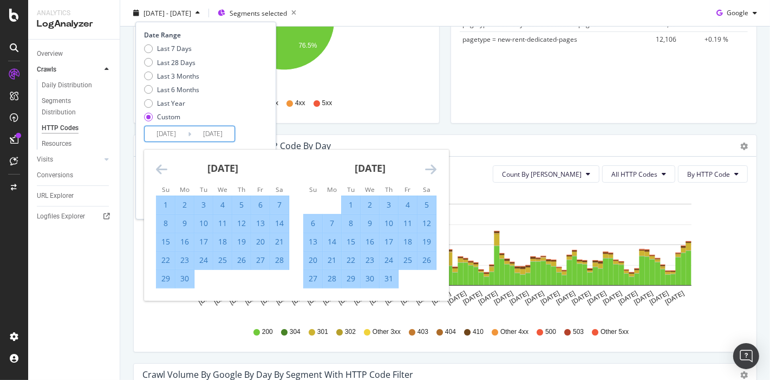
click at [432, 168] on icon "Move forward to switch to the next month." at bounding box center [430, 168] width 11 height 13
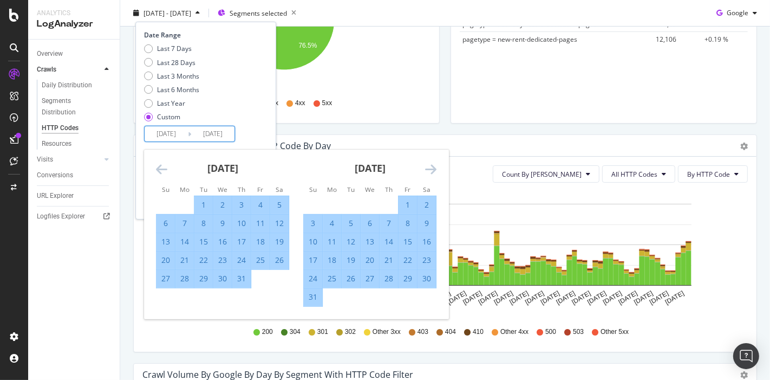
click at [432, 168] on icon "Move forward to switch to the next month." at bounding box center [430, 168] width 11 height 13
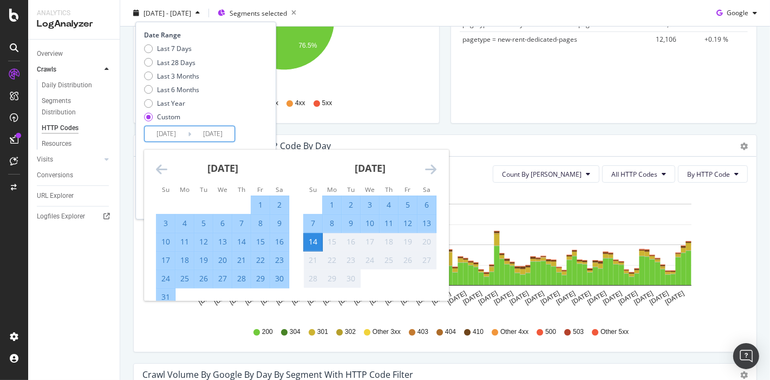
click at [430, 221] on div "13" at bounding box center [427, 223] width 18 height 11
type input "[DATE]"
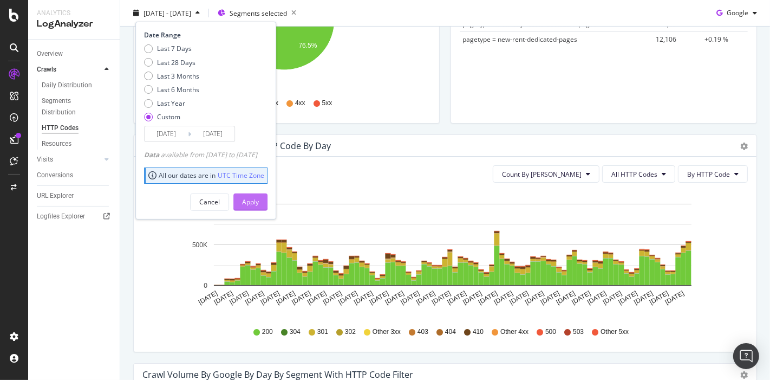
click at [259, 205] on div "Apply" at bounding box center [250, 201] width 17 height 9
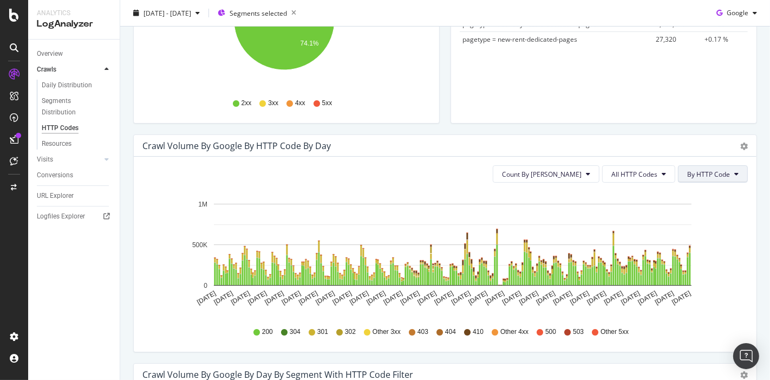
click at [716, 180] on button "By HTTP Code" at bounding box center [713, 173] width 70 height 17
click at [740, 146] on icon "gear" at bounding box center [744, 146] width 8 height 8
drag, startPoint x: 681, startPoint y: 196, endPoint x: 770, endPoint y: 15, distance: 201.3
click at [681, 197] on link "Table" at bounding box center [705, 207] width 101 height 20
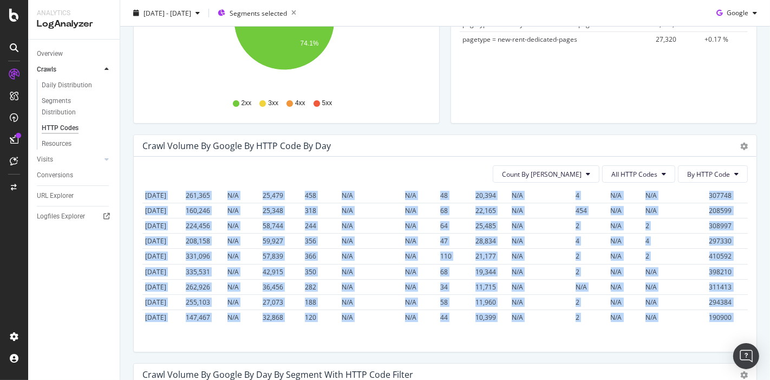
scroll to position [3255, 0]
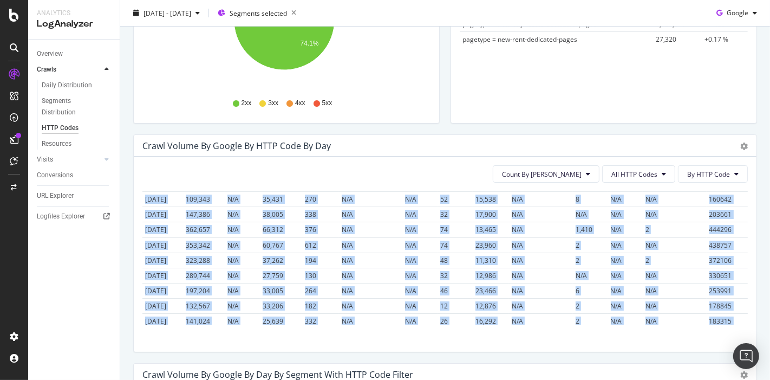
drag, startPoint x: 146, startPoint y: 201, endPoint x: 723, endPoint y: 323, distance: 589.6
click at [723, 323] on div "Date 200 304 301 302 Other 3xx 403 404 410 Other 4xx 500 503 Other 5xx Total 20…" at bounding box center [445, 257] width 606 height 133
copy table "Date 200 304 301 302 Other 3xx 403 404 410 Other 4xx 500 503 Other 5xx Total 20…"
click at [55, 58] on div "Overview" at bounding box center [50, 53] width 26 height 11
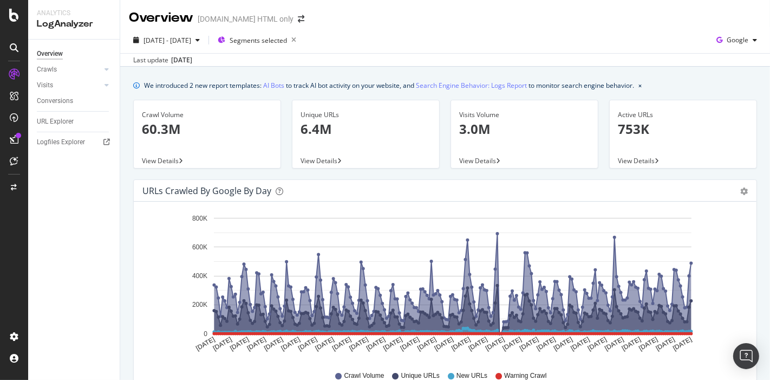
click at [730, 194] on div "Area Table" at bounding box center [739, 190] width 18 height 11
click at [740, 192] on icon "gear" at bounding box center [744, 191] width 8 height 8
click at [697, 234] on span "Table" at bounding box center [712, 232] width 87 height 15
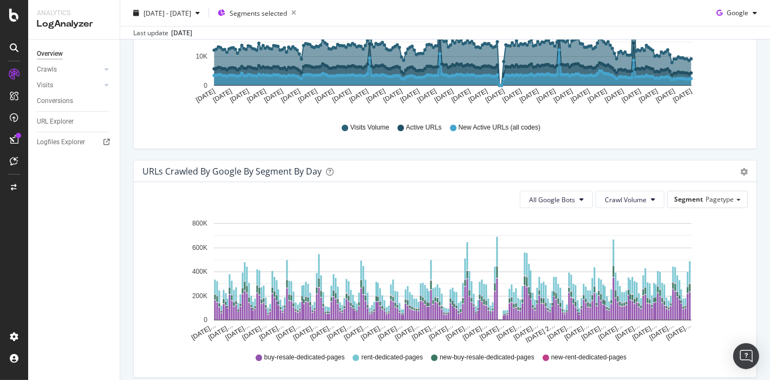
scroll to position [481, 0]
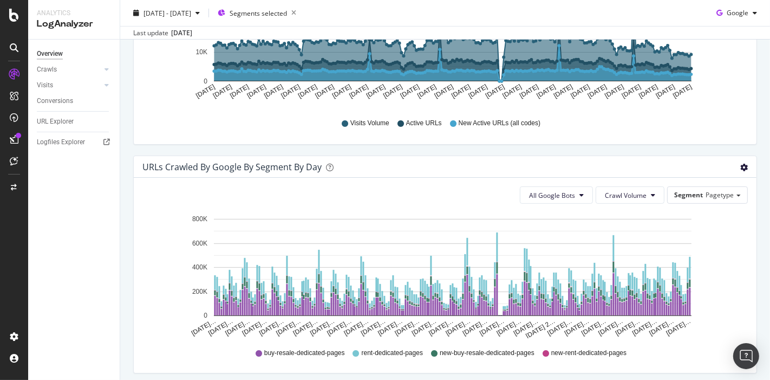
click at [740, 167] on icon "gear" at bounding box center [744, 168] width 8 height 8
click at [723, 199] on link "Table" at bounding box center [712, 208] width 87 height 20
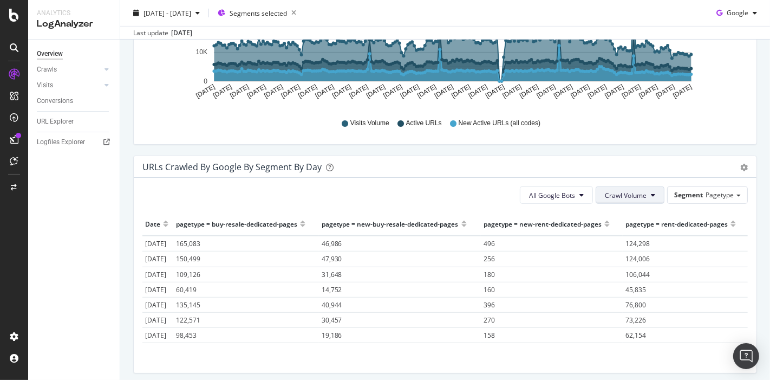
click at [613, 193] on span "Crawl Volume" at bounding box center [626, 195] width 42 height 9
click at [92, 67] on div at bounding box center [95, 69] width 11 height 11
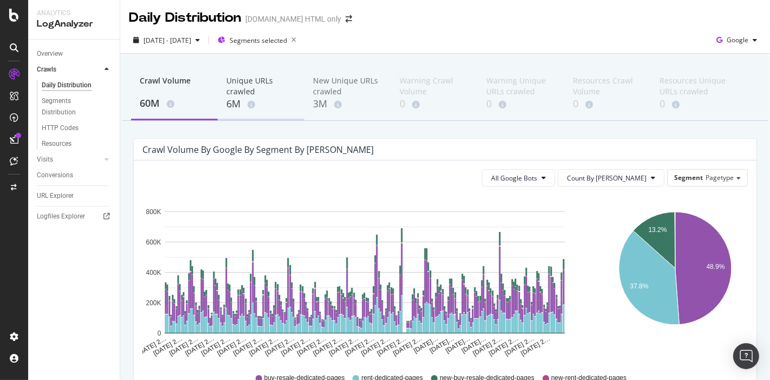
click at [242, 103] on div "6M" at bounding box center [260, 104] width 69 height 14
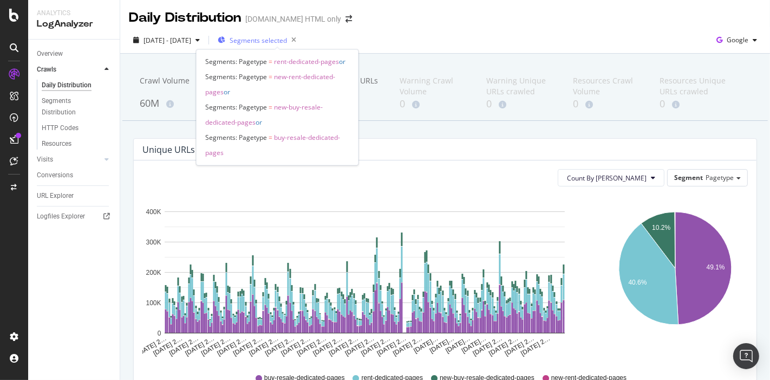
click at [275, 36] on span "Segments selected" at bounding box center [258, 40] width 57 height 9
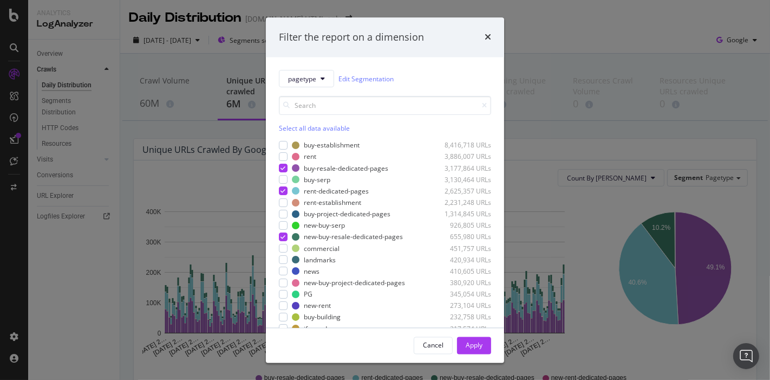
click at [297, 126] on div "Select all data available" at bounding box center [385, 128] width 212 height 9
click at [297, 126] on div "Unselect all data available" at bounding box center [385, 128] width 212 height 9
click at [308, 106] on input "modal" at bounding box center [385, 105] width 212 height 19
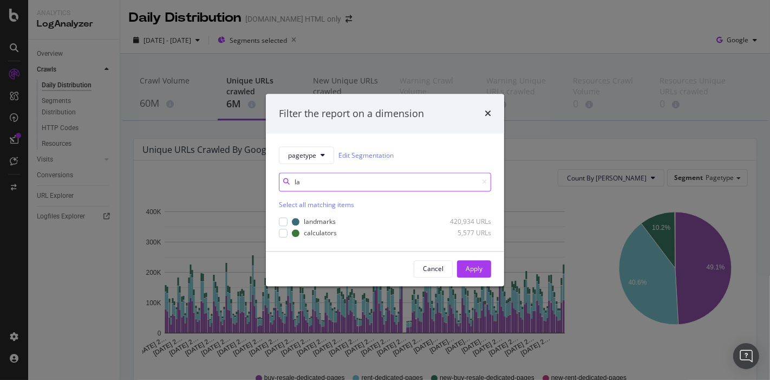
type input "l"
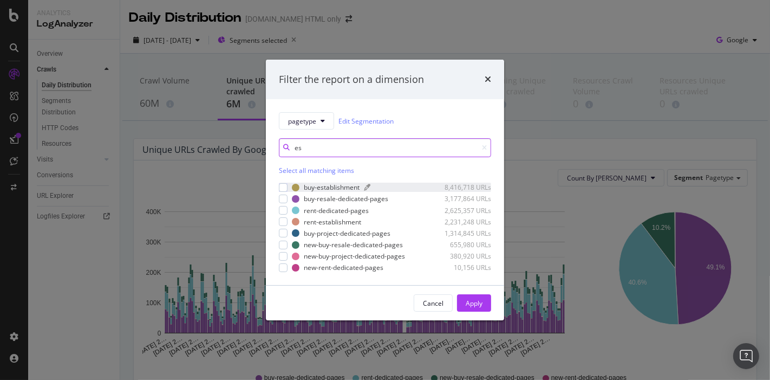
type input "es"
click at [292, 187] on div "modal" at bounding box center [296, 188] width 8 height 8
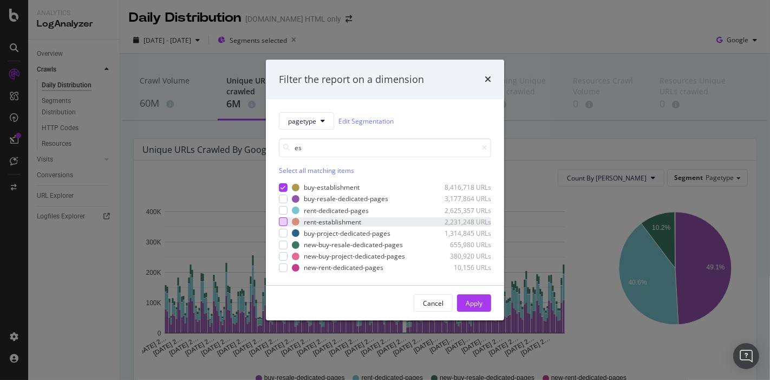
click at [281, 225] on div "modal" at bounding box center [283, 221] width 9 height 9
click at [469, 303] on div "Apply" at bounding box center [474, 302] width 17 height 9
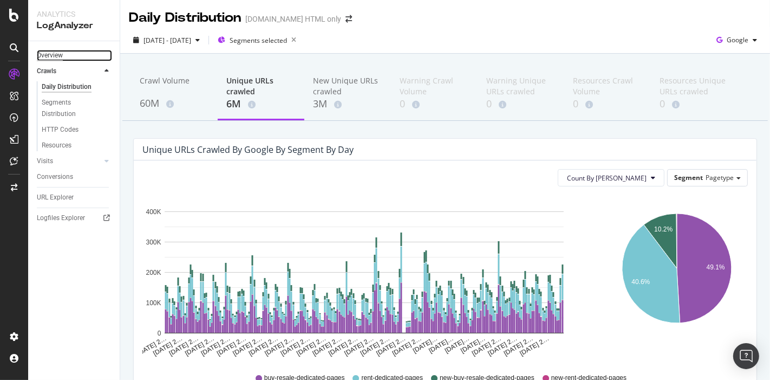
click at [44, 60] on div "Overview" at bounding box center [50, 55] width 26 height 11
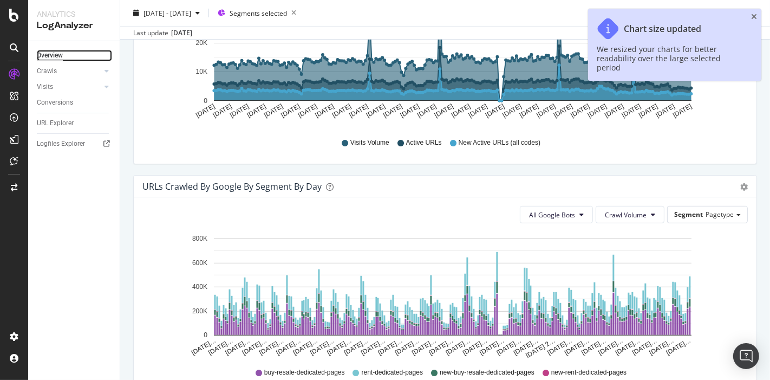
scroll to position [482, 0]
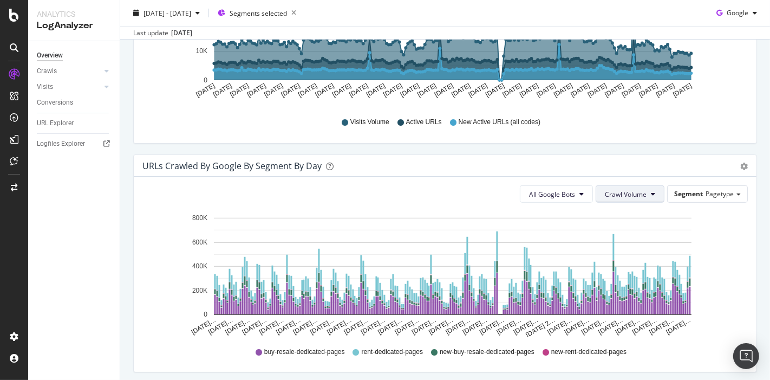
click at [616, 186] on button "Crawl Volume" at bounding box center [630, 193] width 69 height 17
click at [623, 236] on span "Unique URLs" at bounding box center [619, 234] width 43 height 10
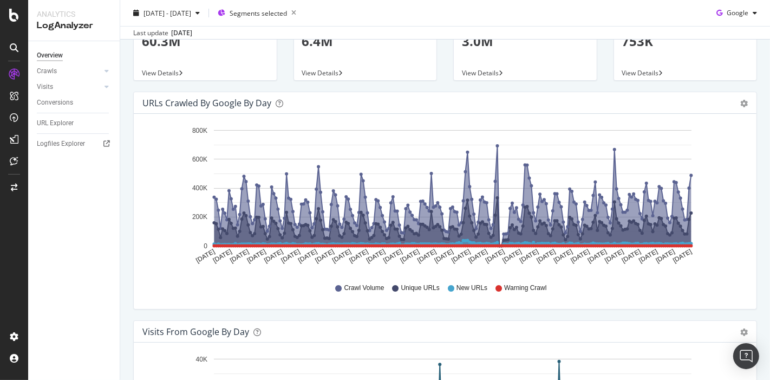
scroll to position [85, 0]
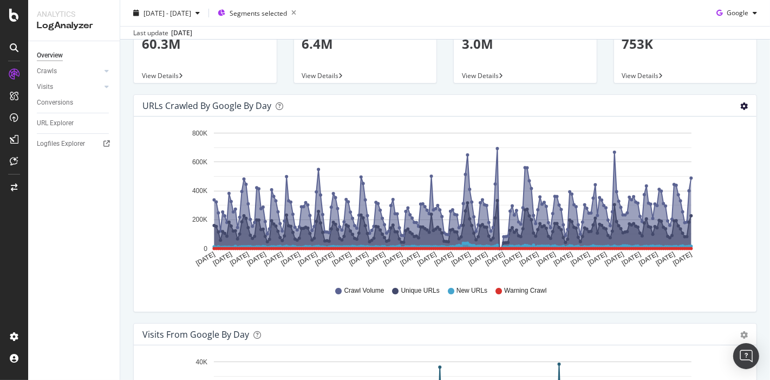
click at [740, 105] on icon "gear" at bounding box center [744, 106] width 8 height 8
click at [687, 152] on span "Table" at bounding box center [713, 150] width 86 height 16
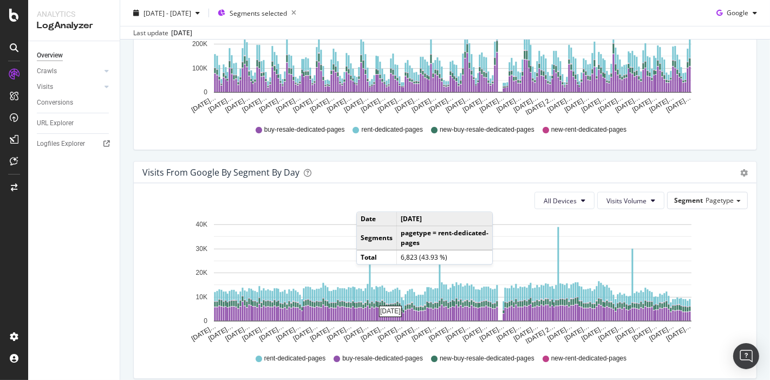
scroll to position [605, 0]
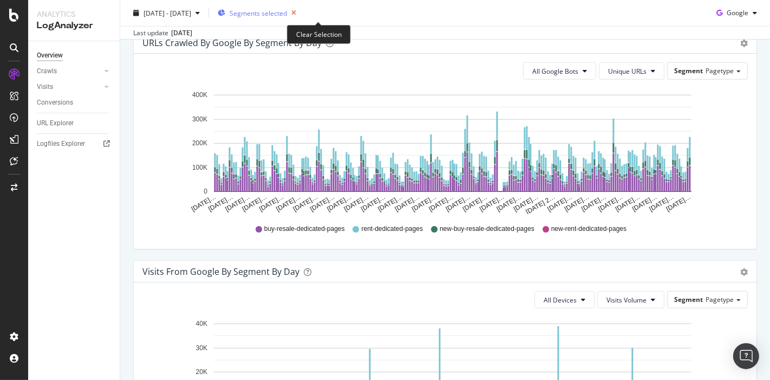
click at [301, 11] on icon "button" at bounding box center [294, 12] width 14 height 15
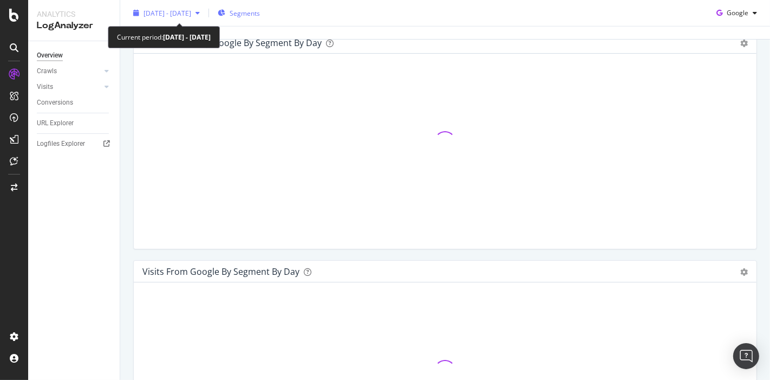
click at [191, 10] on span "[DATE] - [DATE]" at bounding box center [168, 12] width 48 height 9
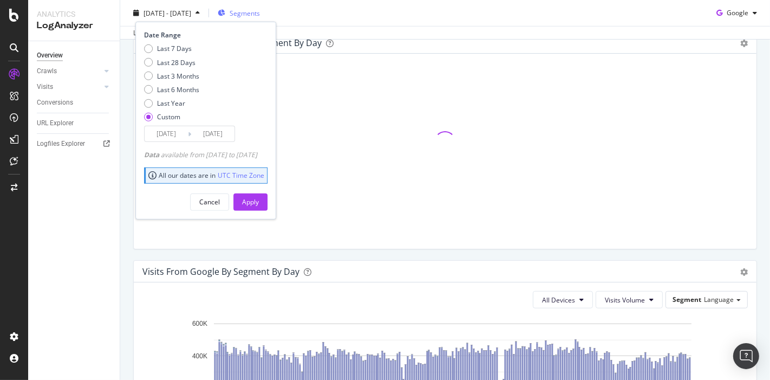
click at [177, 79] on div "Last 3 Months" at bounding box center [178, 75] width 42 height 9
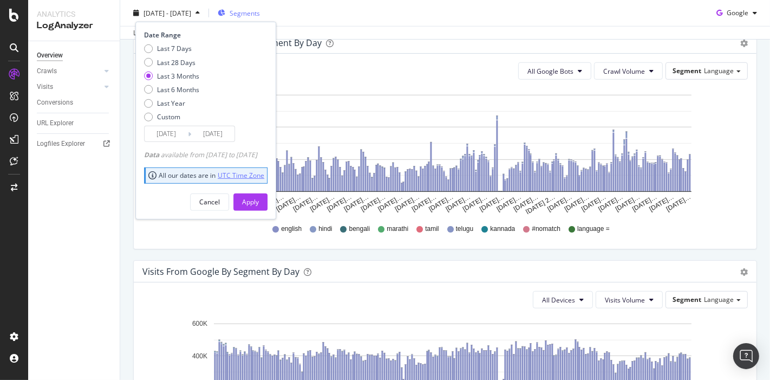
type input "2025/06/15"
type input "[DATE]"
click at [257, 200] on button "Apply" at bounding box center [250, 201] width 34 height 17
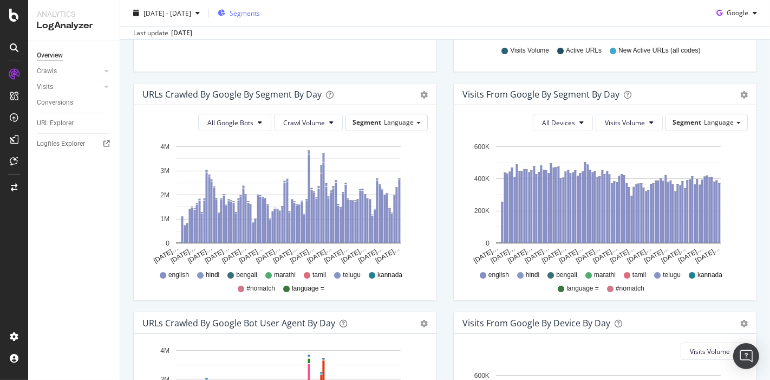
scroll to position [326, 0]
click at [408, 117] on span "Language" at bounding box center [399, 121] width 30 height 9
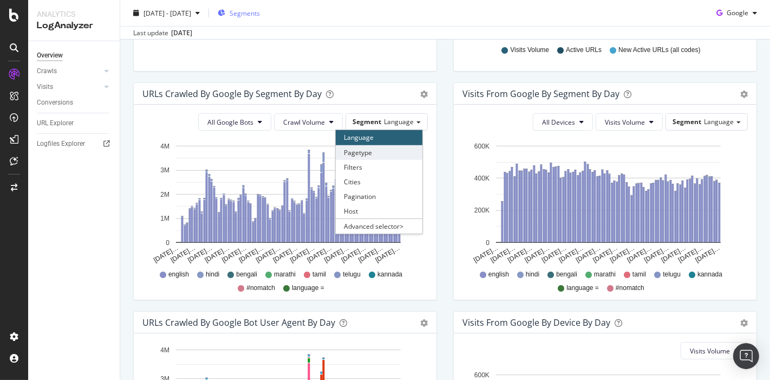
click at [380, 149] on div "Pagetype" at bounding box center [379, 152] width 87 height 15
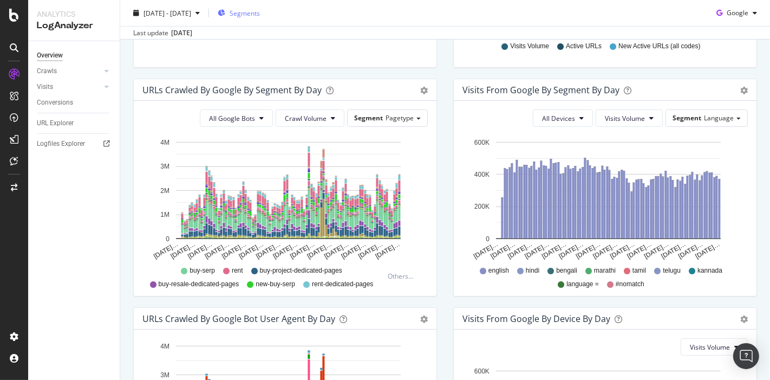
scroll to position [300, 0]
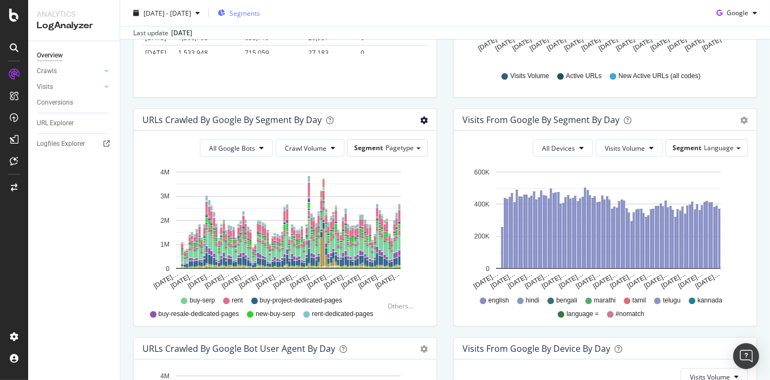
click at [420, 119] on icon "gear" at bounding box center [424, 120] width 8 height 8
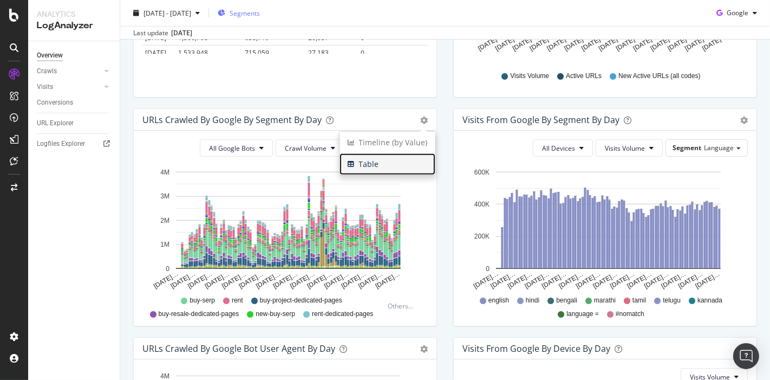
click at [410, 162] on span "Table" at bounding box center [388, 164] width 96 height 16
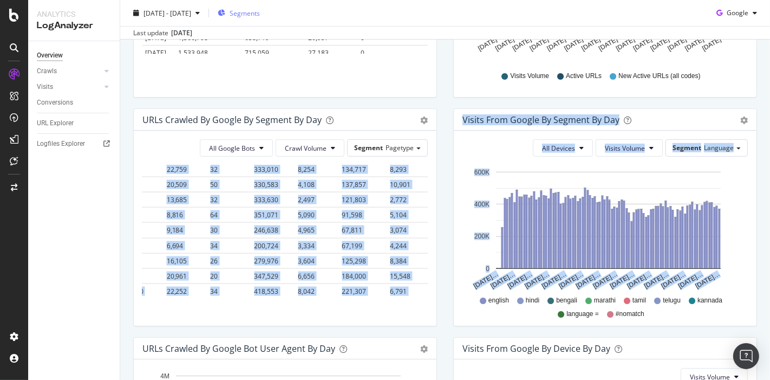
scroll to position [2179, 1782]
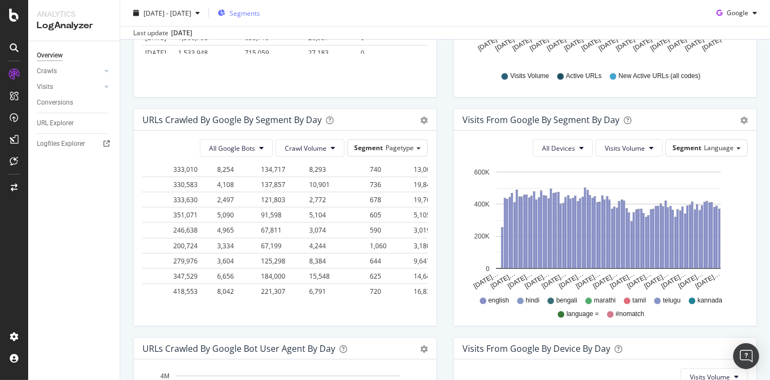
copy thead
click at [173, 144] on div "All Google Bots Crawl Volume Segment Pagetype" at bounding box center [284, 147] width 285 height 17
click at [300, 147] on span "Crawl Volume" at bounding box center [306, 148] width 42 height 9
click at [305, 190] on span "Unique URLs" at bounding box center [303, 189] width 43 height 10
copy thead
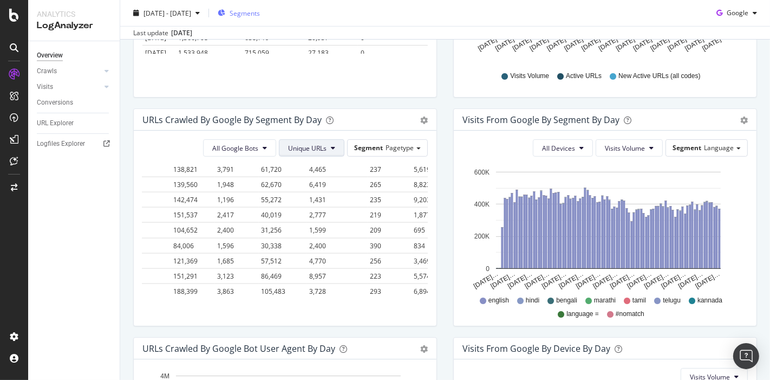
click at [295, 148] on span "Unique URLs" at bounding box center [307, 148] width 38 height 9
click at [296, 210] on span "New URLs" at bounding box center [306, 209] width 42 height 10
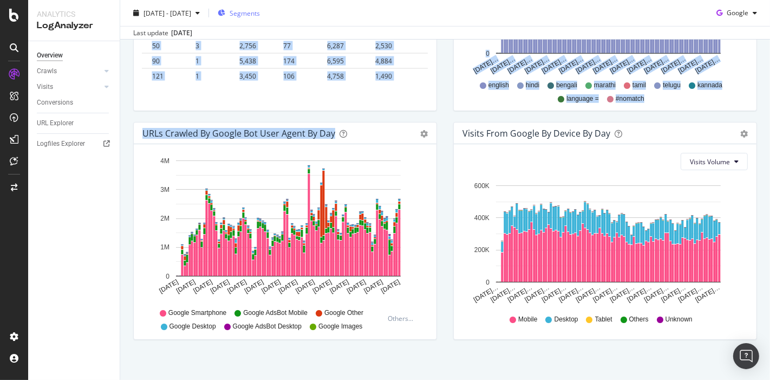
scroll to position [0, 0]
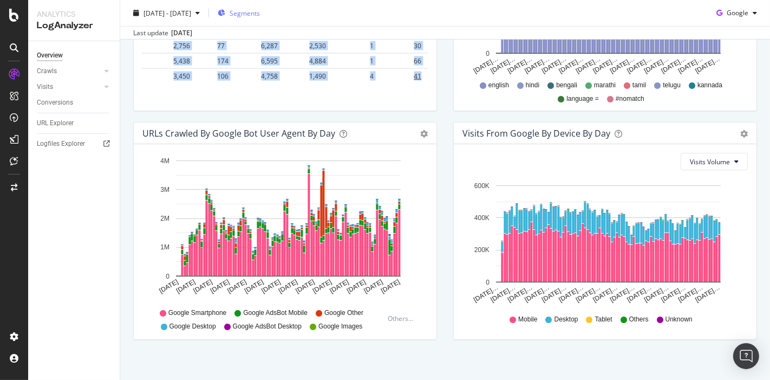
drag, startPoint x: 146, startPoint y: 214, endPoint x: 408, endPoint y: 56, distance: 306.6
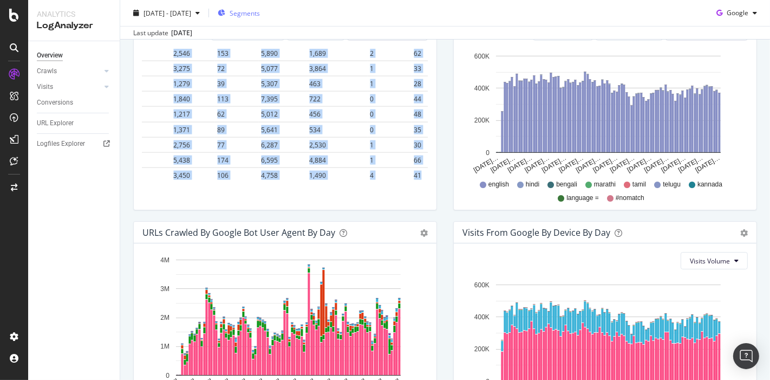
scroll to position [274, 0]
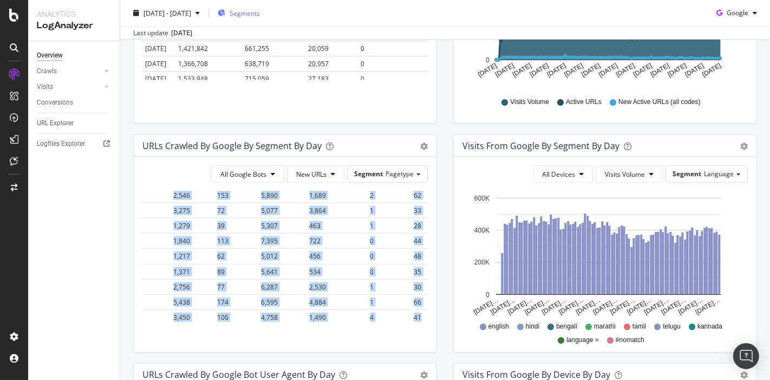
copy table "Date pagetype = pagetype = #nomatch pagetype = PG pagetype = agent pagetype = a…"
click at [87, 74] on link "Crawls" at bounding box center [69, 71] width 64 height 11
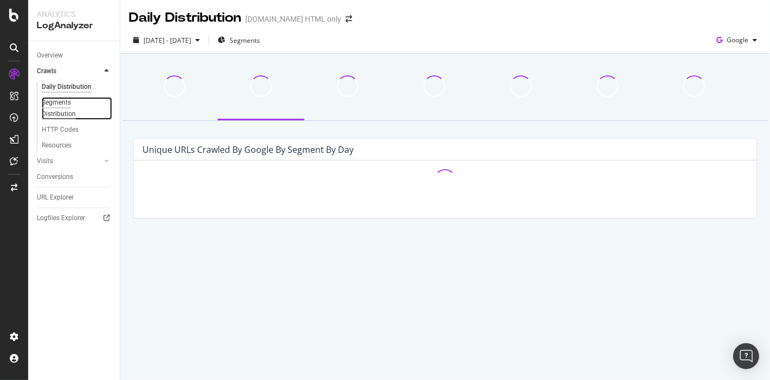
click at [53, 113] on div "Segments Distribution" at bounding box center [72, 108] width 60 height 23
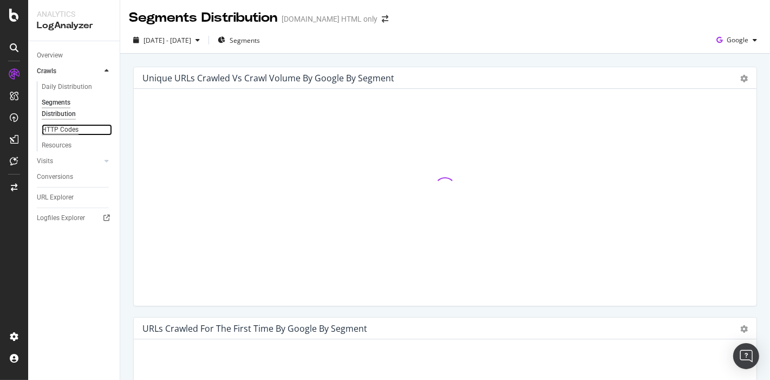
click at [67, 131] on div "HTTP Codes" at bounding box center [60, 129] width 37 height 11
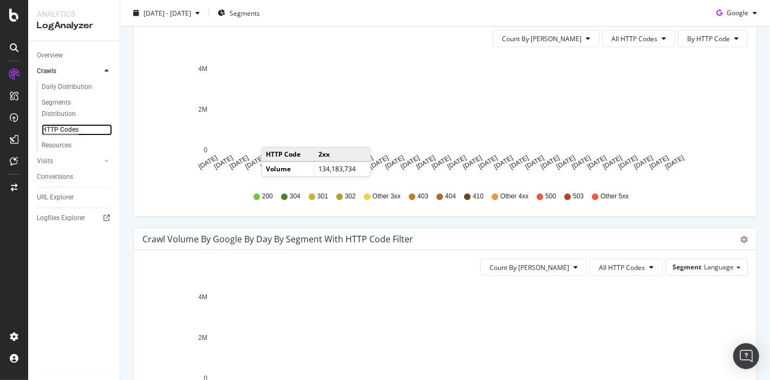
scroll to position [361, 0]
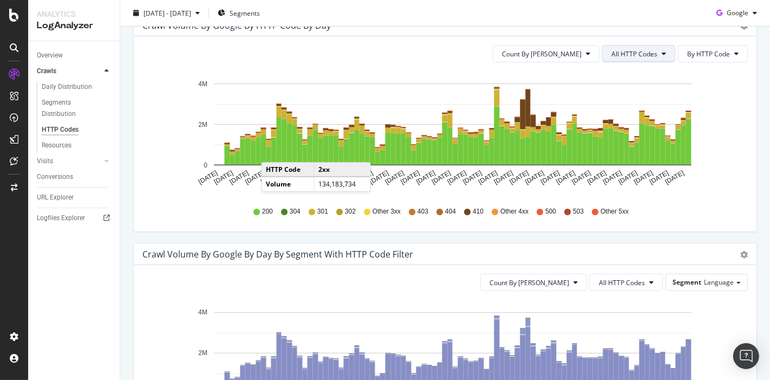
click at [631, 53] on span "All HTTP Codes" at bounding box center [634, 53] width 46 height 9
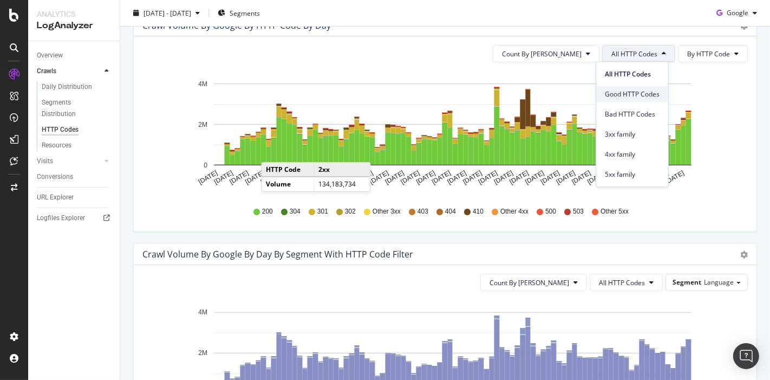
click at [622, 96] on span "Good HTTP Codes" at bounding box center [632, 94] width 55 height 10
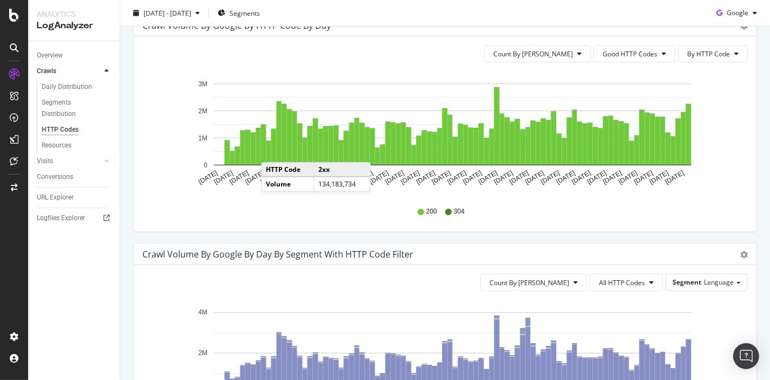
click at [373, 245] on div "Crawl Volume by google by Day by Segment with HTTP Code Filter Timeline (by Val…" at bounding box center [445, 254] width 623 height 22
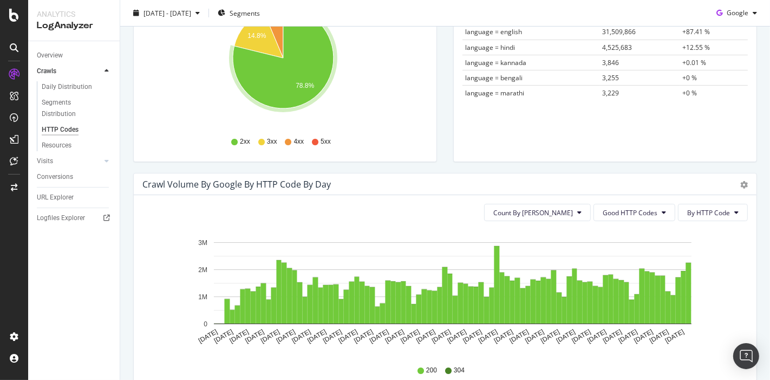
scroll to position [180, 0]
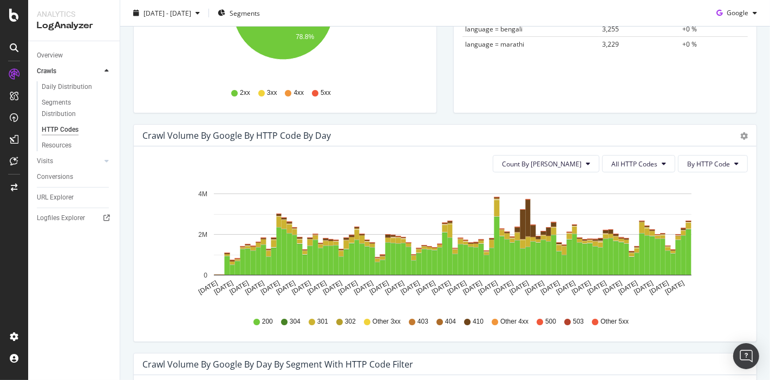
scroll to position [361, 0]
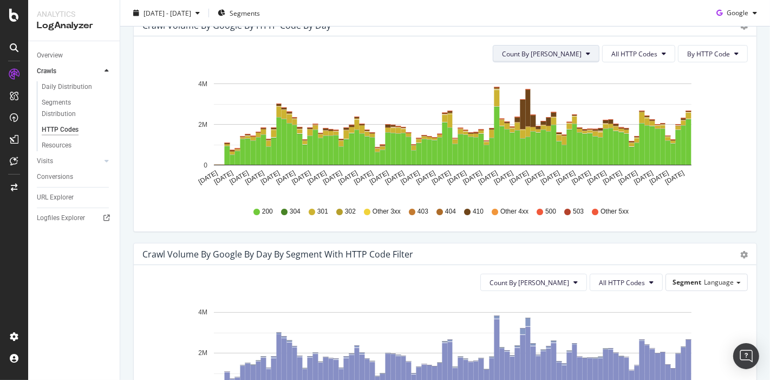
click at [562, 56] on span "Count By [PERSON_NAME]" at bounding box center [542, 53] width 80 height 9
click at [138, 175] on div "Count By Day All HTTP Codes By HTTP Code Hold CTRL while clicking to filter the…" at bounding box center [445, 133] width 623 height 195
click at [623, 45] on button "All HTTP Codes" at bounding box center [638, 53] width 73 height 17
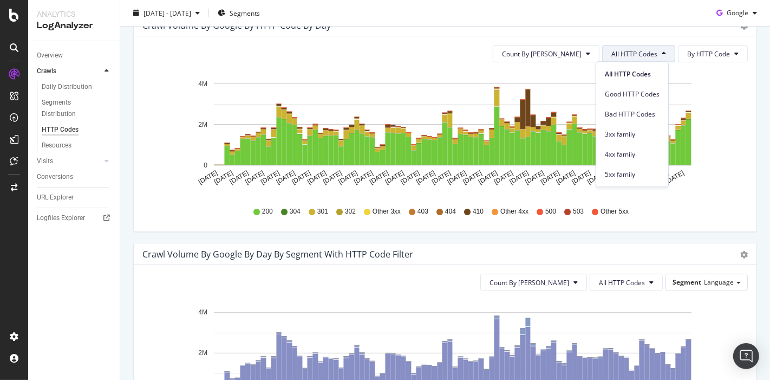
click at [733, 61] on div "Count By Day All HTTP Codes By HTTP Code Hold CTRL while clicking to filter the…" at bounding box center [445, 133] width 623 height 195
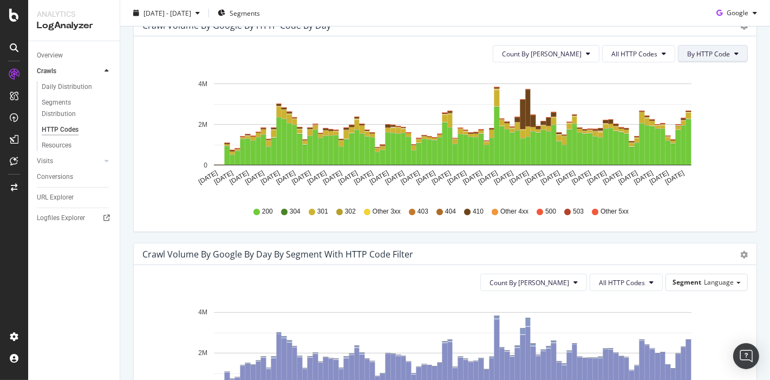
click at [734, 51] on icon at bounding box center [736, 53] width 4 height 6
drag, startPoint x: 711, startPoint y: 83, endPoint x: 711, endPoint y: 71, distance: 11.9
click at [711, 71] on div "By Family By HTTP Code" at bounding box center [701, 82] width 60 height 40
click at [711, 71] on span "By Family" at bounding box center [700, 74] width 43 height 10
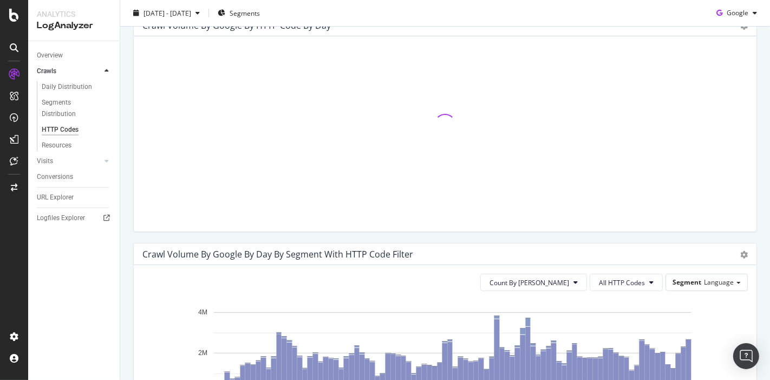
scroll to position [301, 0]
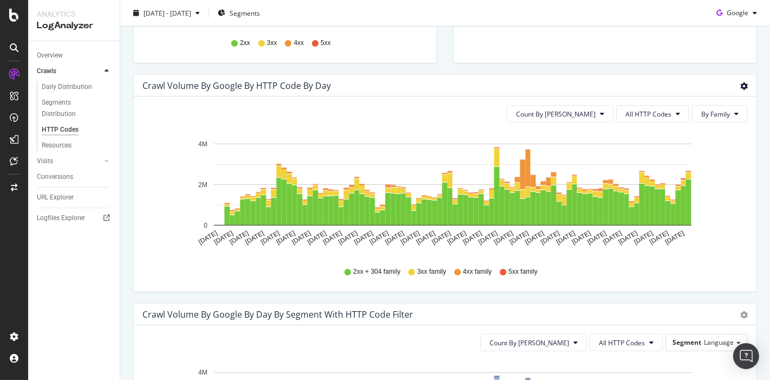
click at [740, 83] on icon "gear" at bounding box center [744, 86] width 8 height 8
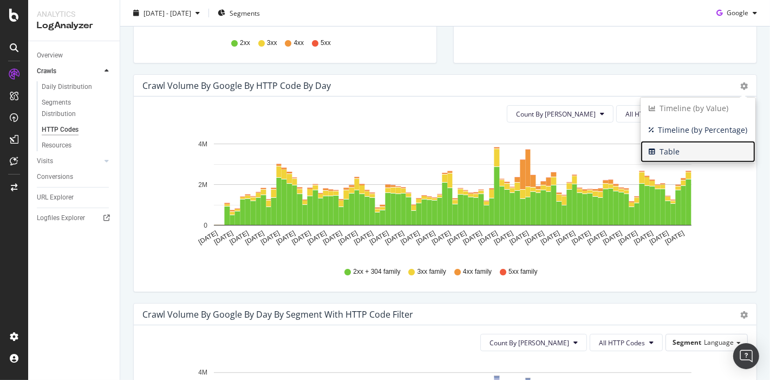
click at [678, 151] on span "Table" at bounding box center [698, 152] width 115 height 16
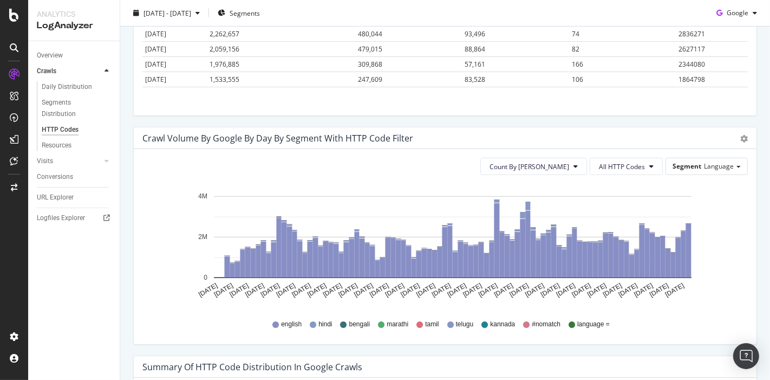
scroll to position [481, 0]
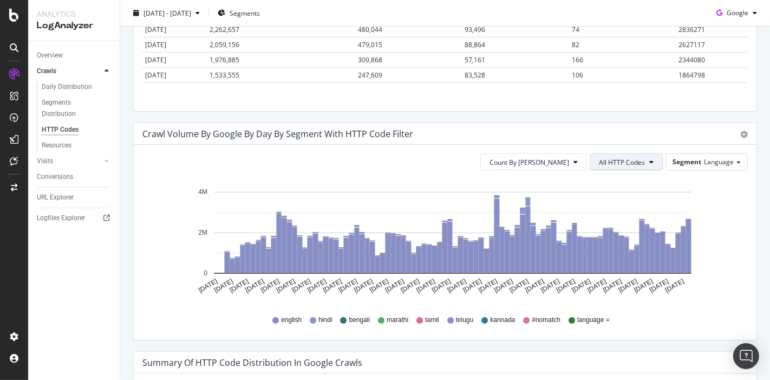
click at [624, 158] on span "All HTTP Codes" at bounding box center [622, 162] width 46 height 9
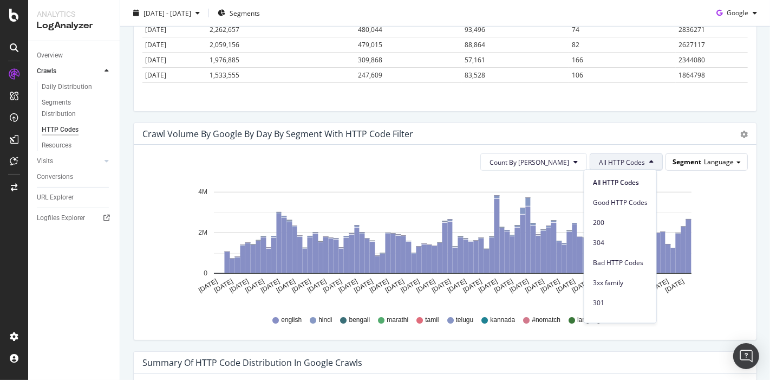
click at [704, 157] on span "Language" at bounding box center [719, 161] width 30 height 9
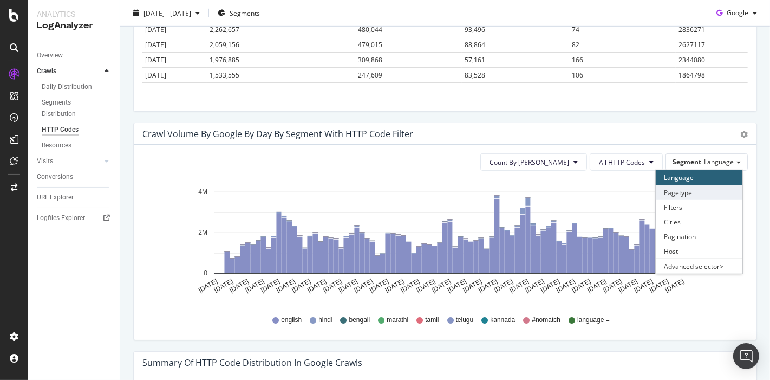
click at [685, 187] on div "Pagetype" at bounding box center [699, 192] width 87 height 15
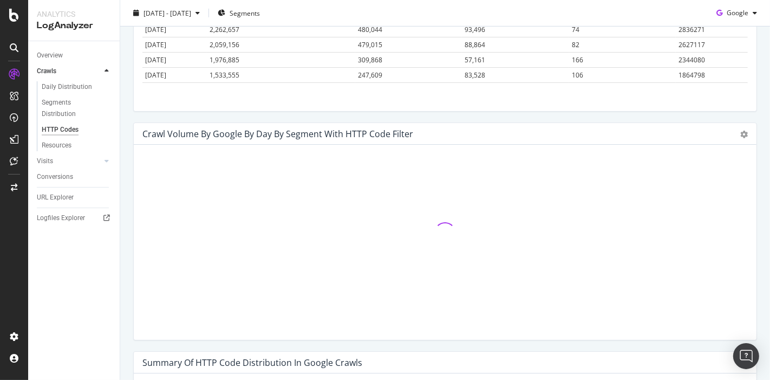
click at [730, 138] on div "Crawl Volume by google by Day by Segment with HTTP Code Filter Timeline (by Val…" at bounding box center [445, 134] width 623 height 22
click at [740, 133] on icon "gear" at bounding box center [744, 135] width 8 height 8
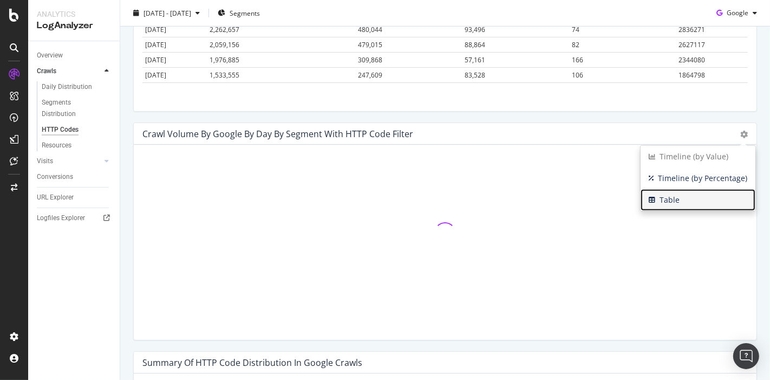
click at [673, 193] on span "Table" at bounding box center [698, 200] width 115 height 16
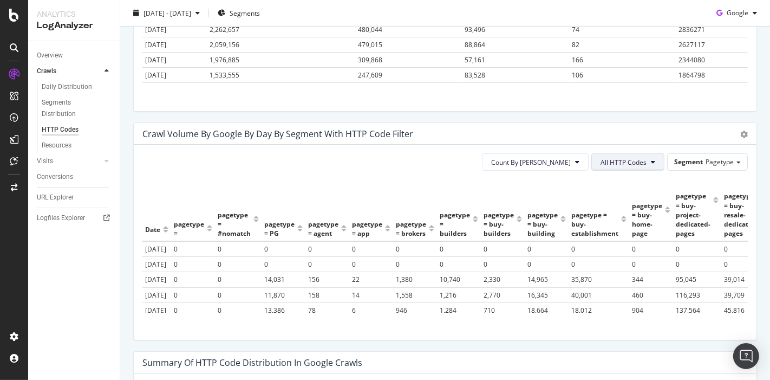
click at [601, 163] on span "All HTTP Codes" at bounding box center [624, 162] width 46 height 9
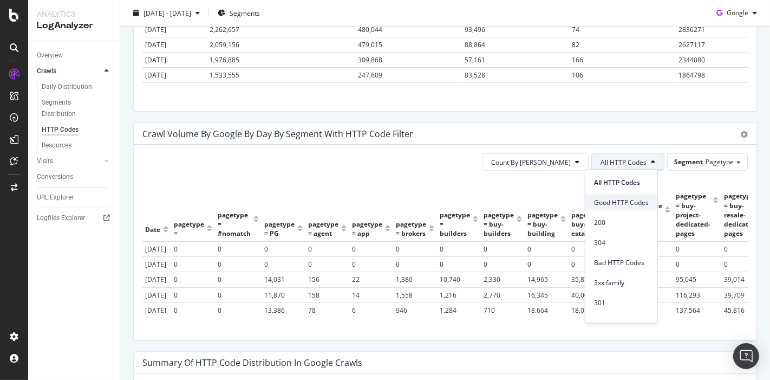
click at [616, 205] on span "Good HTTP Codes" at bounding box center [621, 202] width 55 height 10
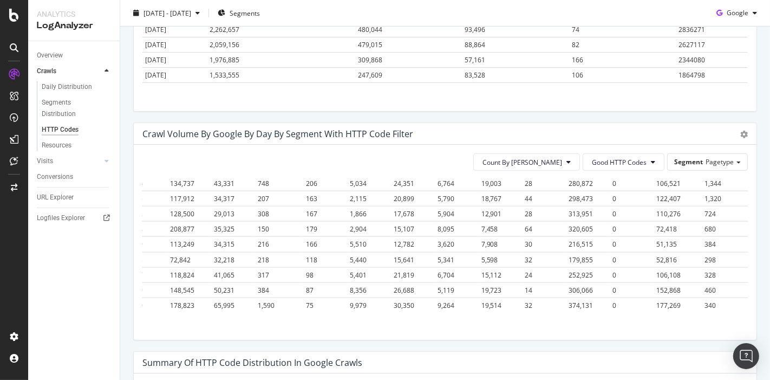
scroll to position [2179, 1498]
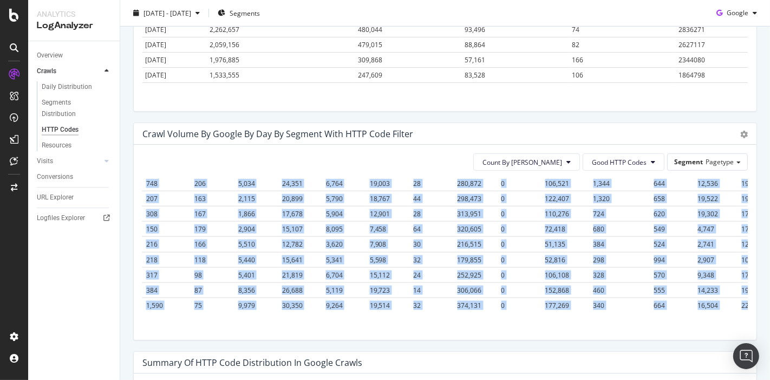
drag, startPoint x: 145, startPoint y: 190, endPoint x: 726, endPoint y: 288, distance: 589.9
copy table "Date pagetype = pagetype = #nomatch pagetype = PG pagetype = agent pagetype = a…"
click at [618, 153] on button "Good HTTP Codes" at bounding box center [624, 161] width 82 height 17
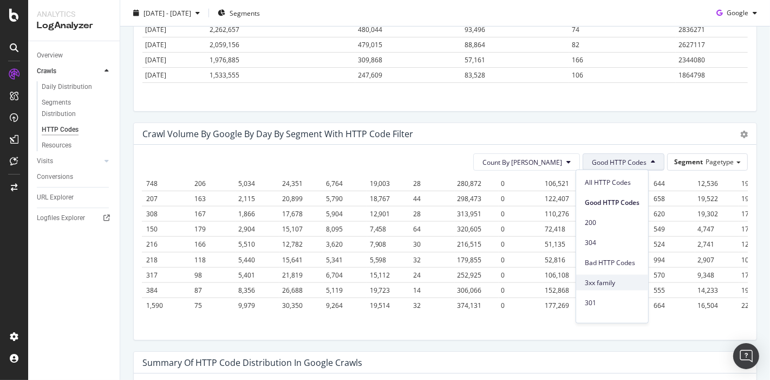
click at [596, 277] on span "3xx family" at bounding box center [612, 282] width 55 height 10
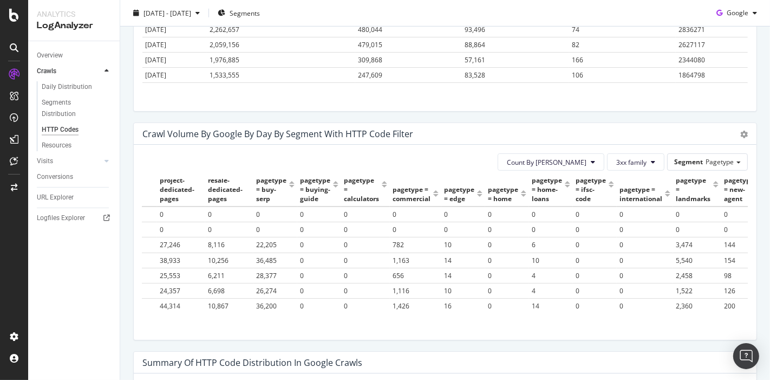
scroll to position [35, 0]
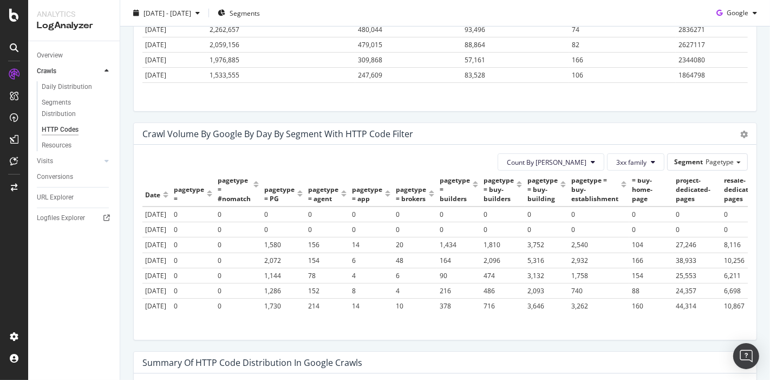
click at [146, 194] on div "Date" at bounding box center [152, 194] width 15 height 17
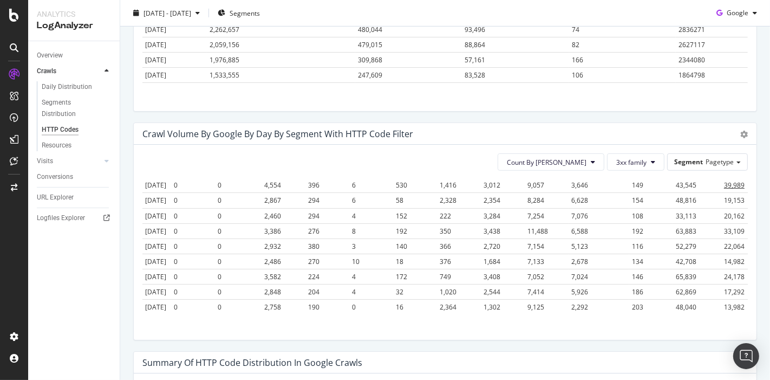
scroll to position [310, 0]
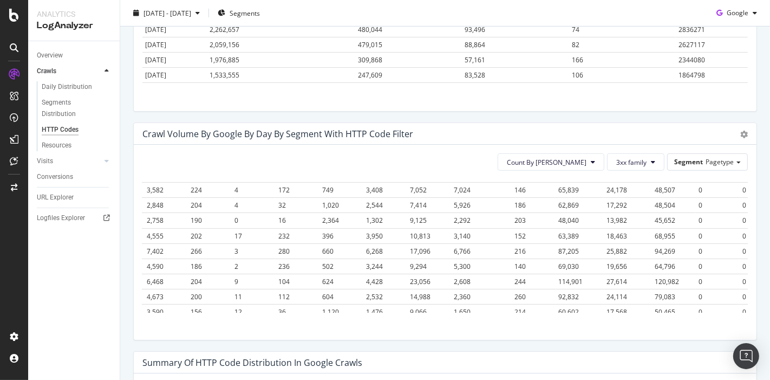
drag, startPoint x: 145, startPoint y: 192, endPoint x: 744, endPoint y: 297, distance: 608.1
click at [744, 297] on div "Count By Day 3xx family Segment Pagetype Hold CTRL while clicking to filter the…" at bounding box center [445, 242] width 623 height 195
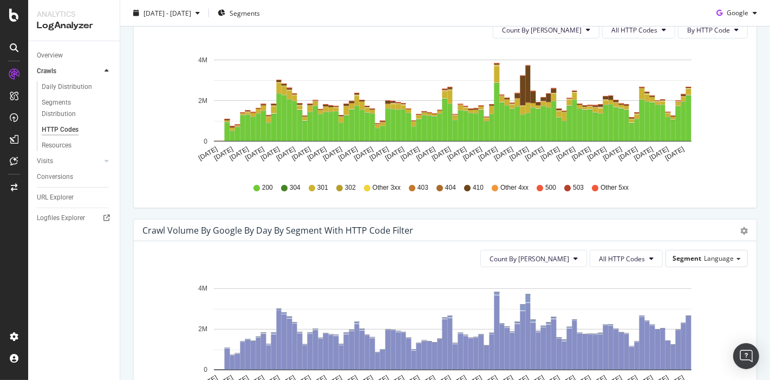
scroll to position [421, 0]
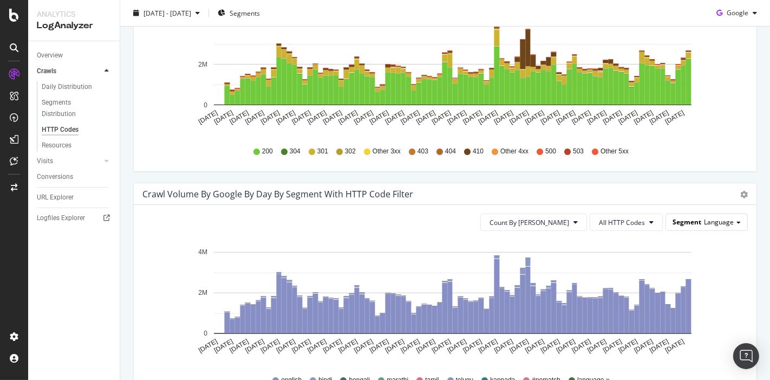
click at [688, 217] on span "Segment" at bounding box center [687, 221] width 29 height 9
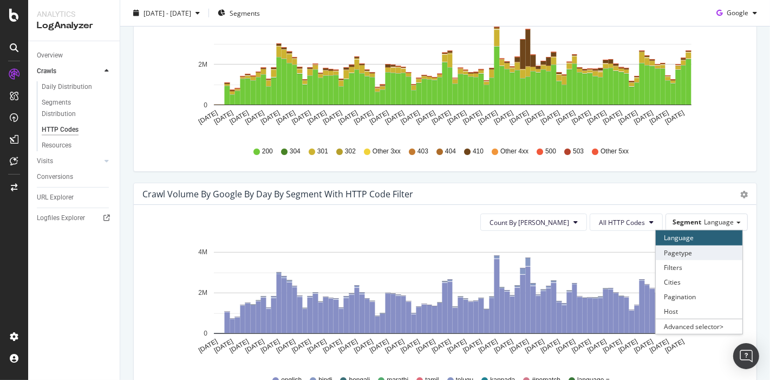
click at [672, 252] on div "Pagetype" at bounding box center [699, 252] width 87 height 15
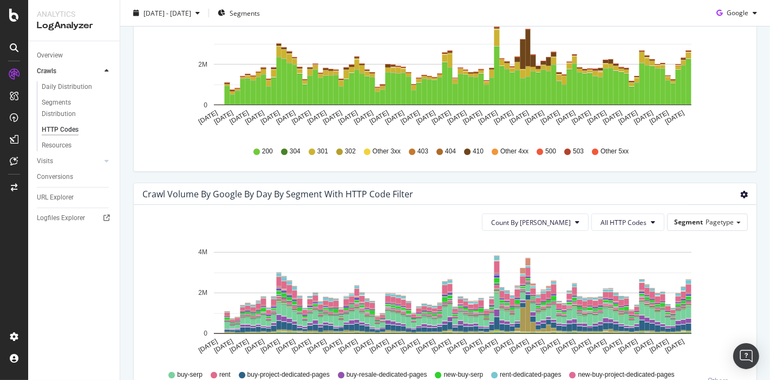
click at [740, 191] on icon "gear" at bounding box center [744, 195] width 8 height 8
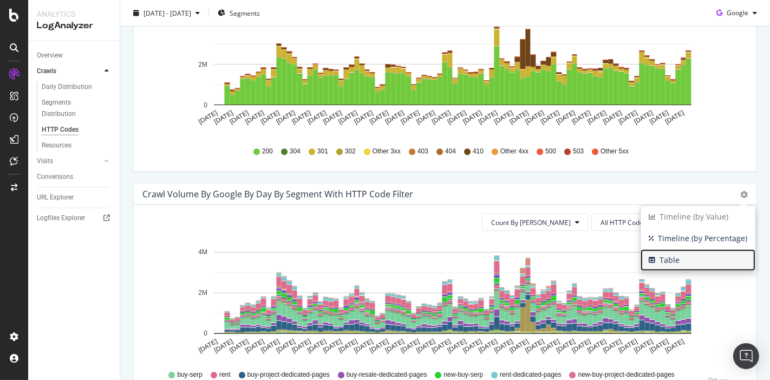
click at [666, 261] on span "Table" at bounding box center [698, 260] width 115 height 16
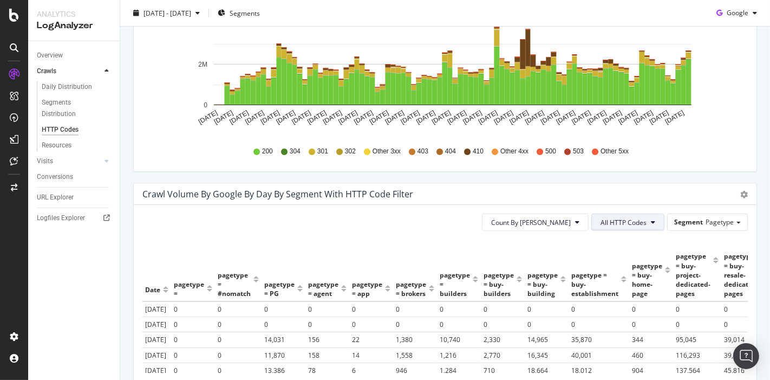
click at [614, 222] on span "All HTTP Codes" at bounding box center [624, 222] width 46 height 9
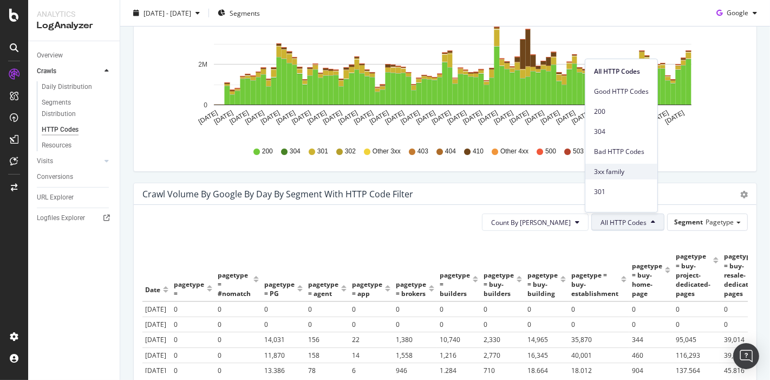
click at [614, 175] on span "3xx family" at bounding box center [621, 172] width 55 height 10
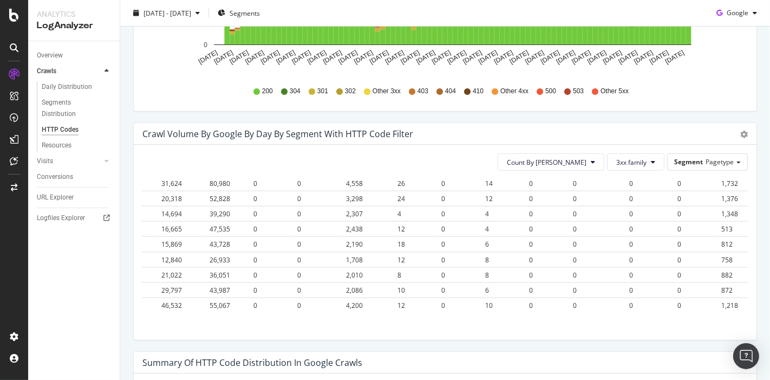
scroll to position [2179, 565]
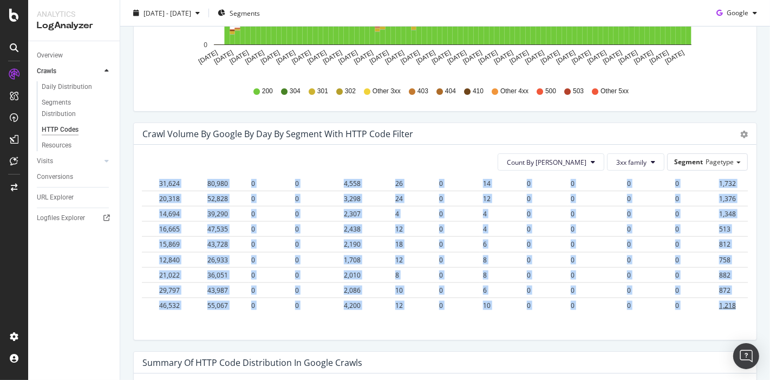
drag, startPoint x: 145, startPoint y: 227, endPoint x: 722, endPoint y: 290, distance: 580.8
copy table "Date pagetype = pagetype = #nomatch pagetype = PG pagetype = agent pagetype = a…"
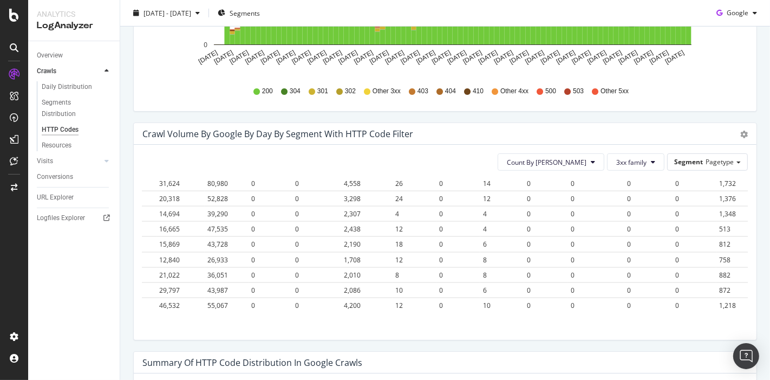
click at [442, 153] on div "Count By Day 3xx family Segment Pagetype" at bounding box center [445, 161] width 606 height 17
click at [615, 153] on button "3xx family" at bounding box center [635, 161] width 57 height 17
click at [631, 200] on span "Bad HTTP Codes" at bounding box center [636, 202] width 55 height 10
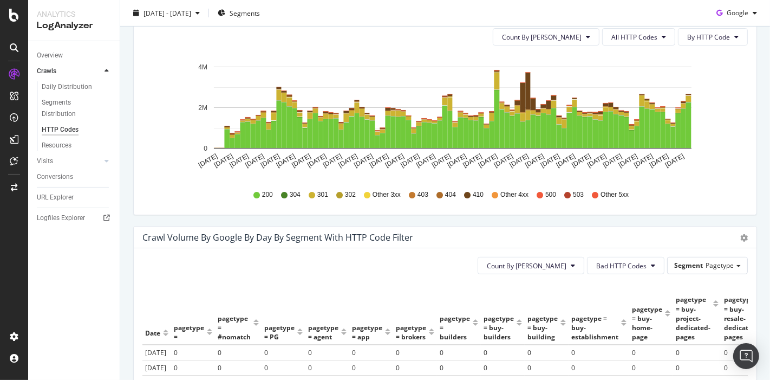
scroll to position [361, 0]
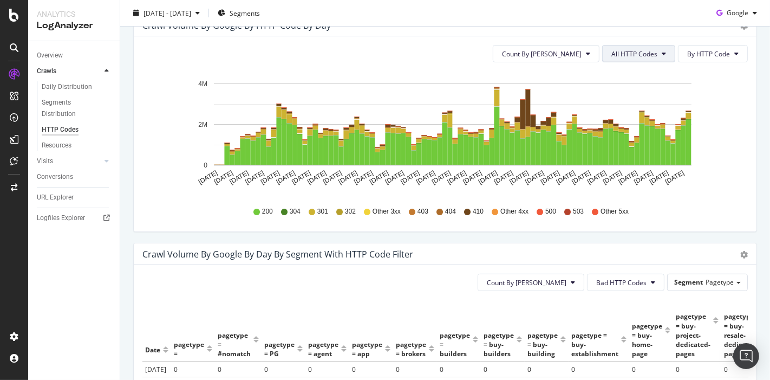
click at [640, 51] on span "All HTTP Codes" at bounding box center [634, 53] width 46 height 9
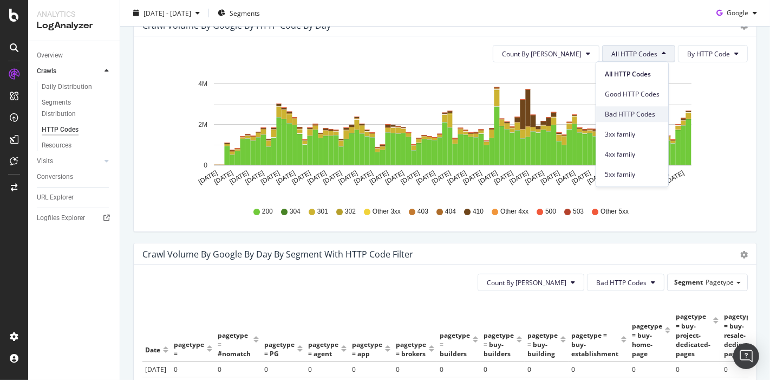
click at [634, 116] on span "Bad HTTP Codes" at bounding box center [632, 114] width 55 height 10
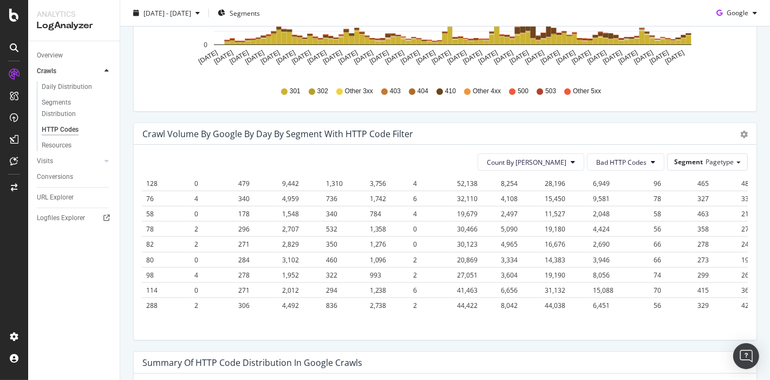
scroll to position [2179, 1498]
copy thead
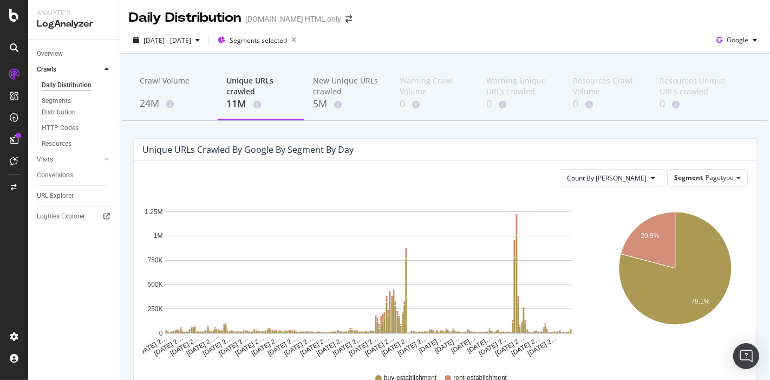
click at [170, 29] on div "[DATE] - [DATE] Segments selected Google" at bounding box center [445, 40] width 650 height 27
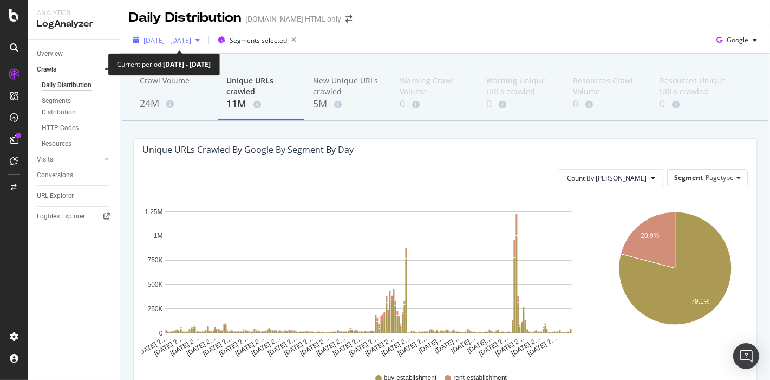
click at [174, 41] on span "[DATE] - [DATE]" at bounding box center [168, 40] width 48 height 9
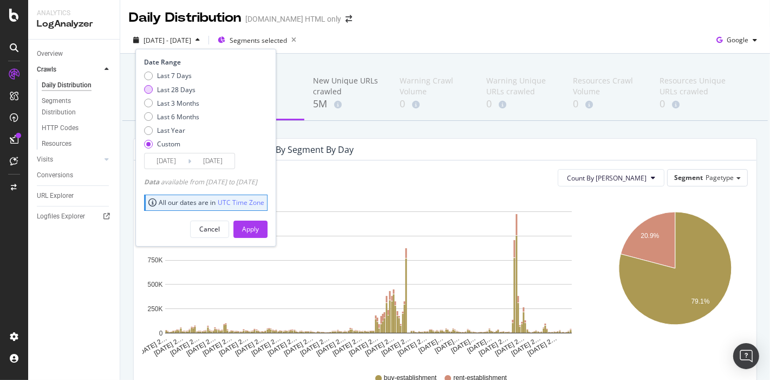
click at [176, 92] on div "Last 28 Days" at bounding box center [176, 89] width 38 height 9
type input "[DATE]"
click at [268, 238] on div "Date Range Last 7 Days Last 28 Days Last 3 Months Last 6 Months Last Year Custo…" at bounding box center [205, 147] width 141 height 197
click at [259, 231] on div "Apply" at bounding box center [250, 228] width 17 height 9
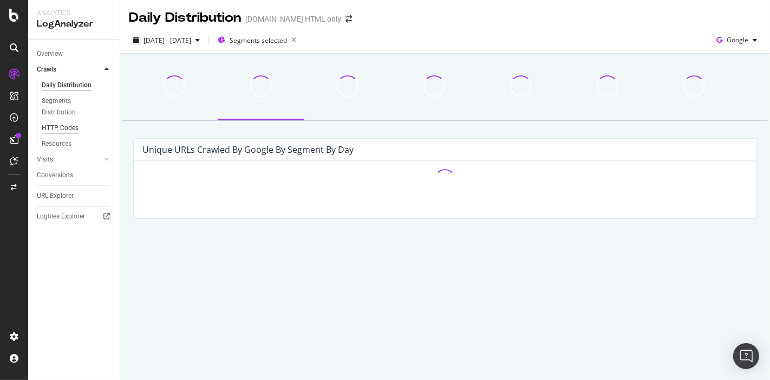
click at [74, 125] on div "HTTP Codes" at bounding box center [60, 127] width 37 height 11
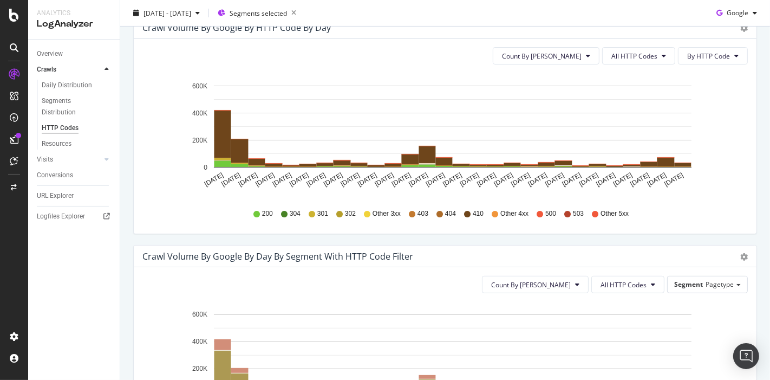
scroll to position [361, 0]
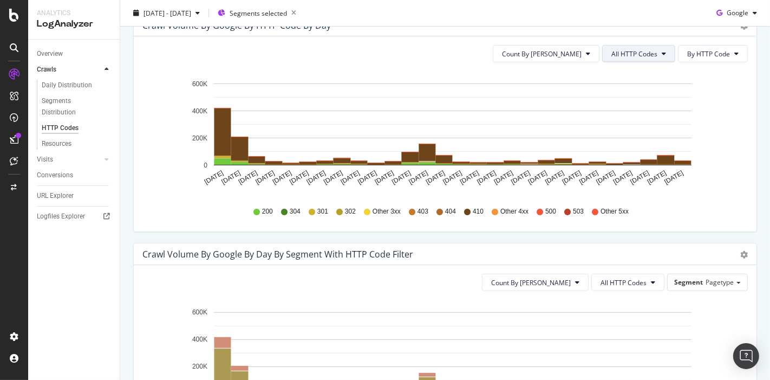
click at [620, 49] on span "All HTTP Codes" at bounding box center [634, 53] width 46 height 9
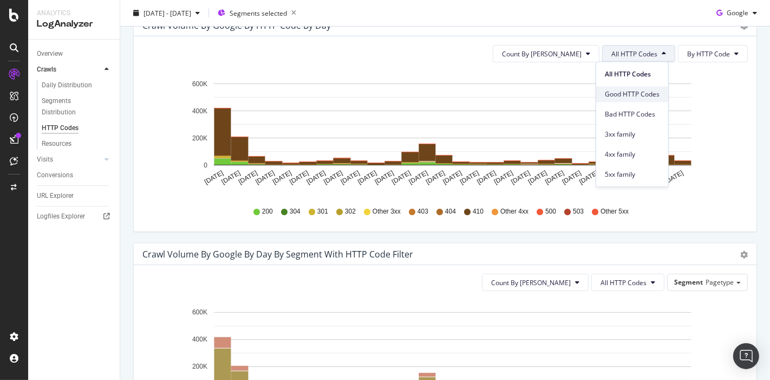
click at [631, 94] on span "Good HTTP Codes" at bounding box center [632, 94] width 55 height 10
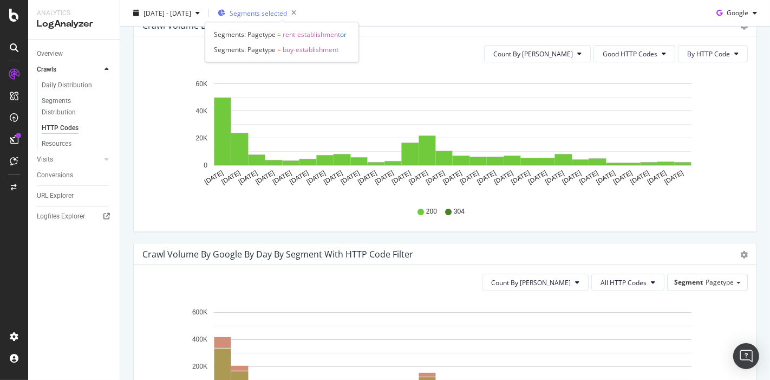
click at [272, 17] on span "Segments selected" at bounding box center [258, 12] width 57 height 9
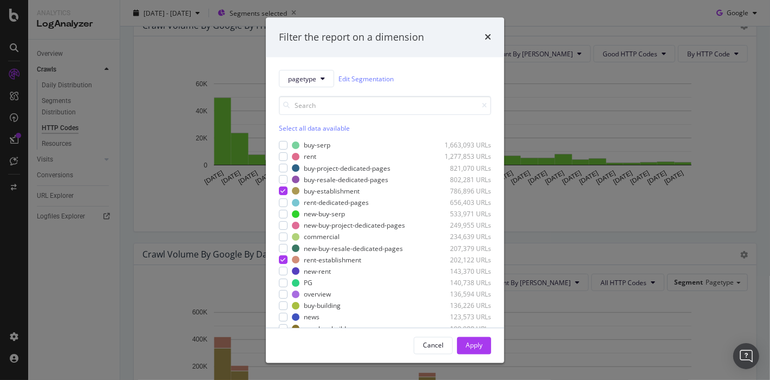
click at [292, 127] on div "Select all data available" at bounding box center [385, 128] width 212 height 9
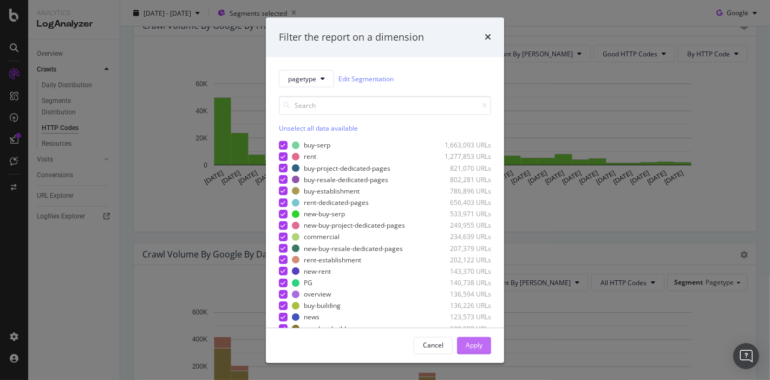
click at [461, 353] on button "Apply" at bounding box center [474, 344] width 34 height 17
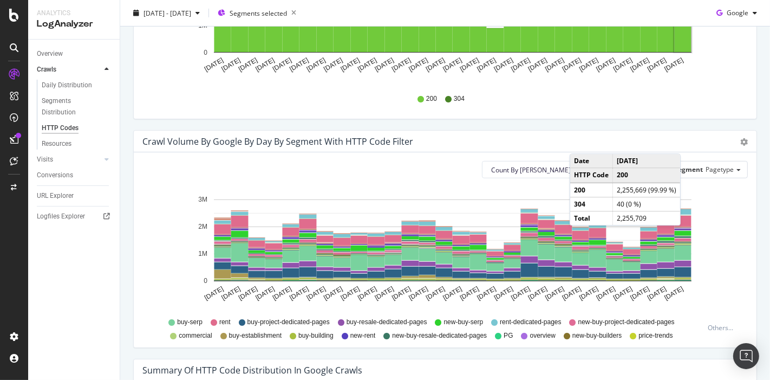
scroll to position [481, 0]
